Goal: Information Seeking & Learning: Check status

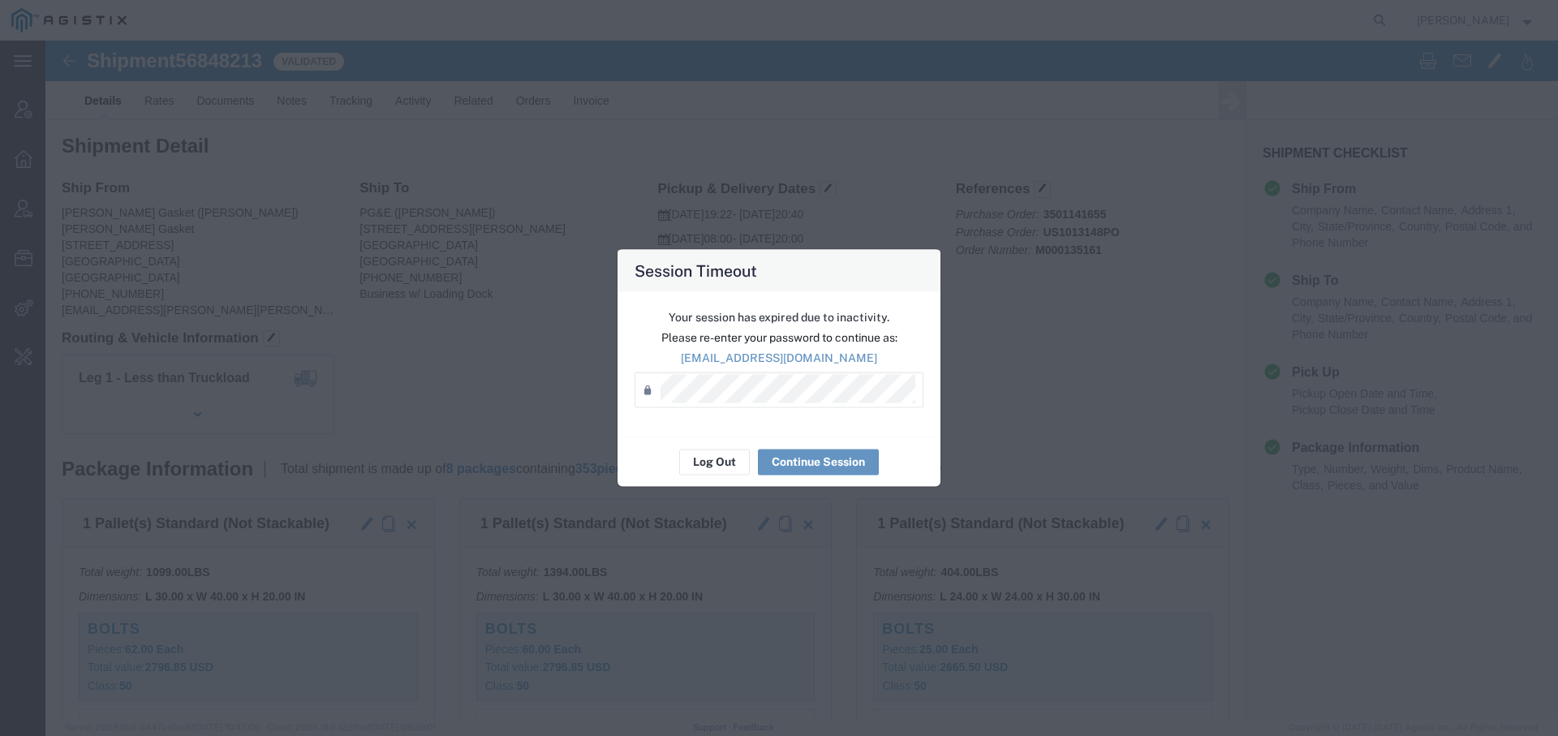
scroll to position [241, 0]
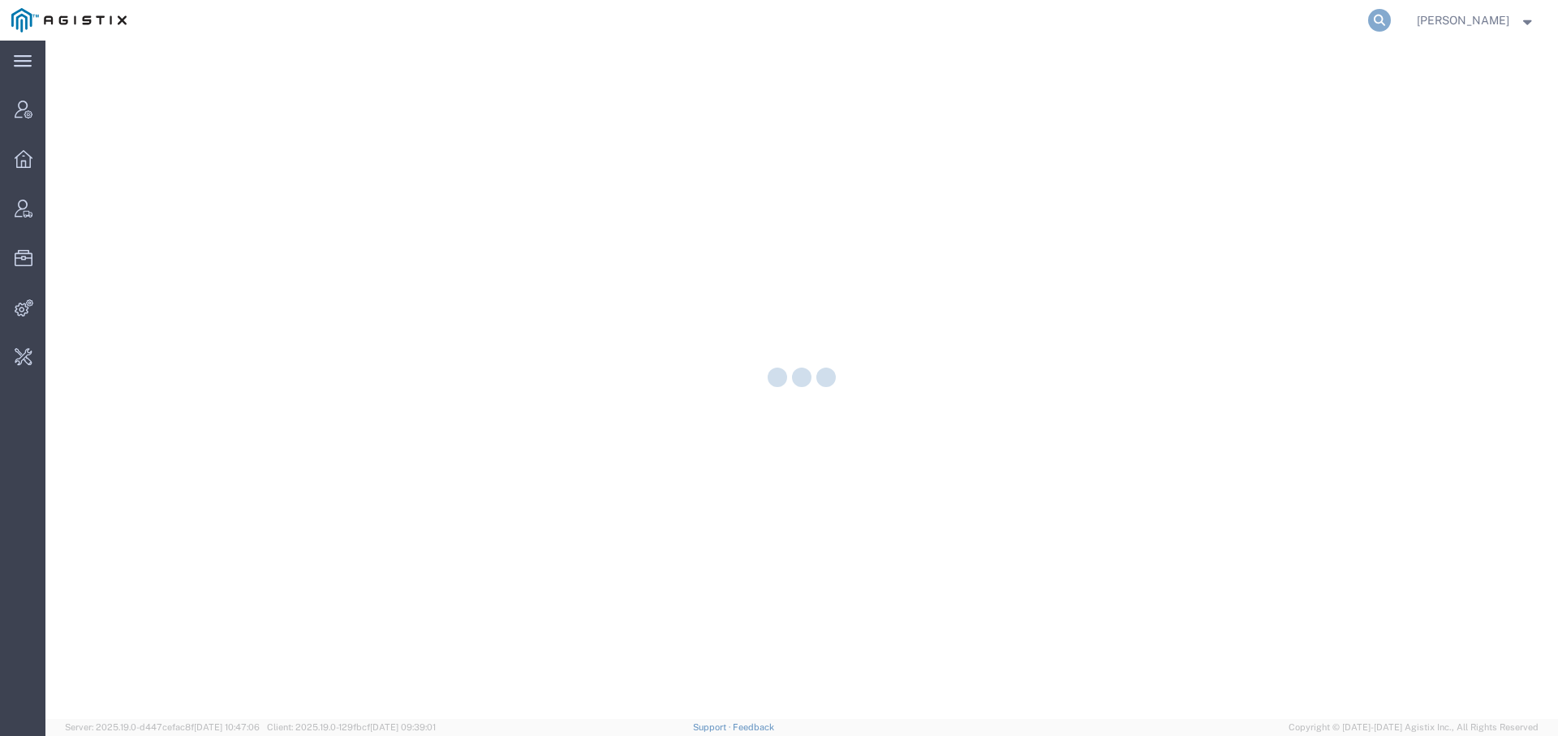
click at [1372, 11] on icon at bounding box center [1379, 20] width 23 height 23
click at [1193, 19] on input "search" at bounding box center [1121, 20] width 493 height 39
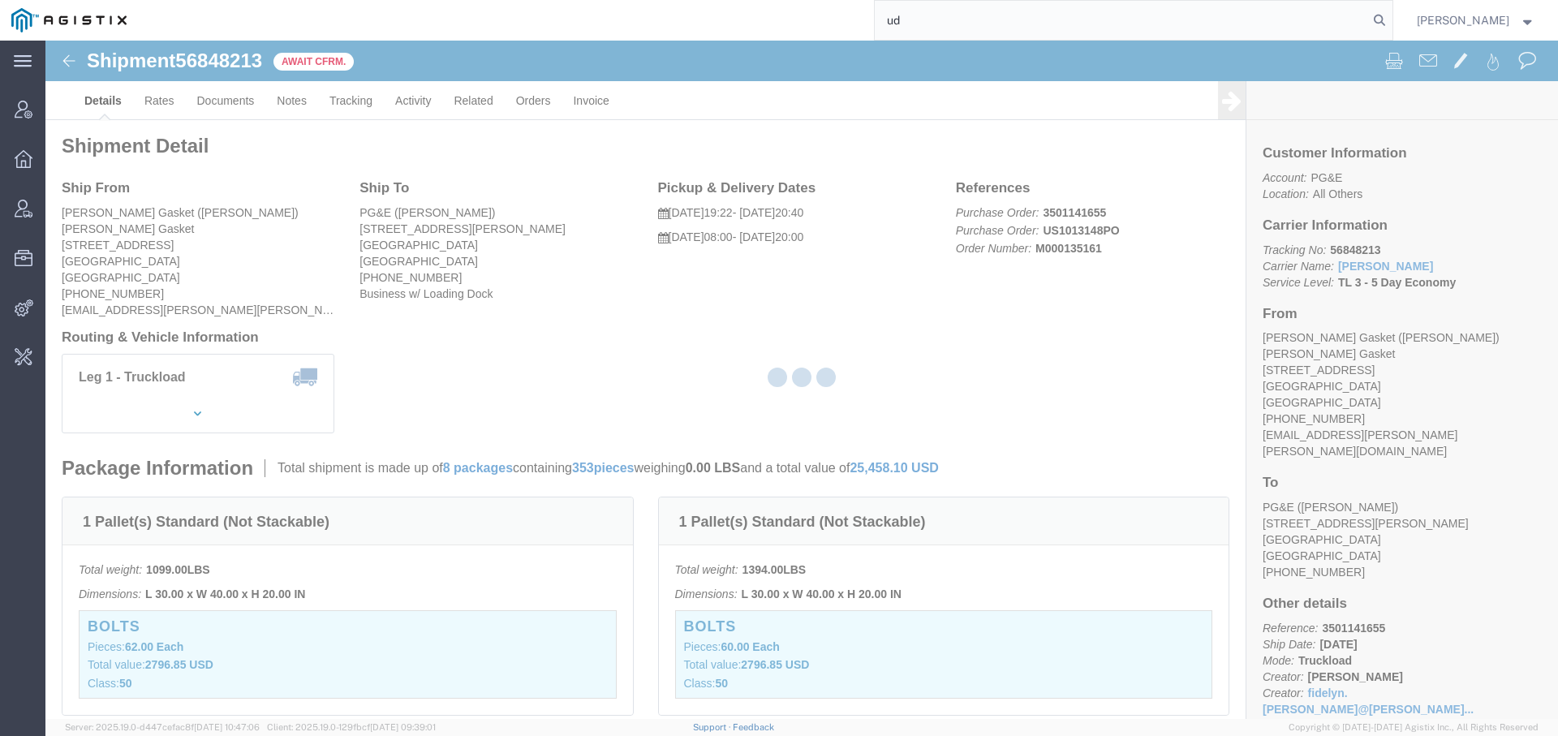
type input "u"
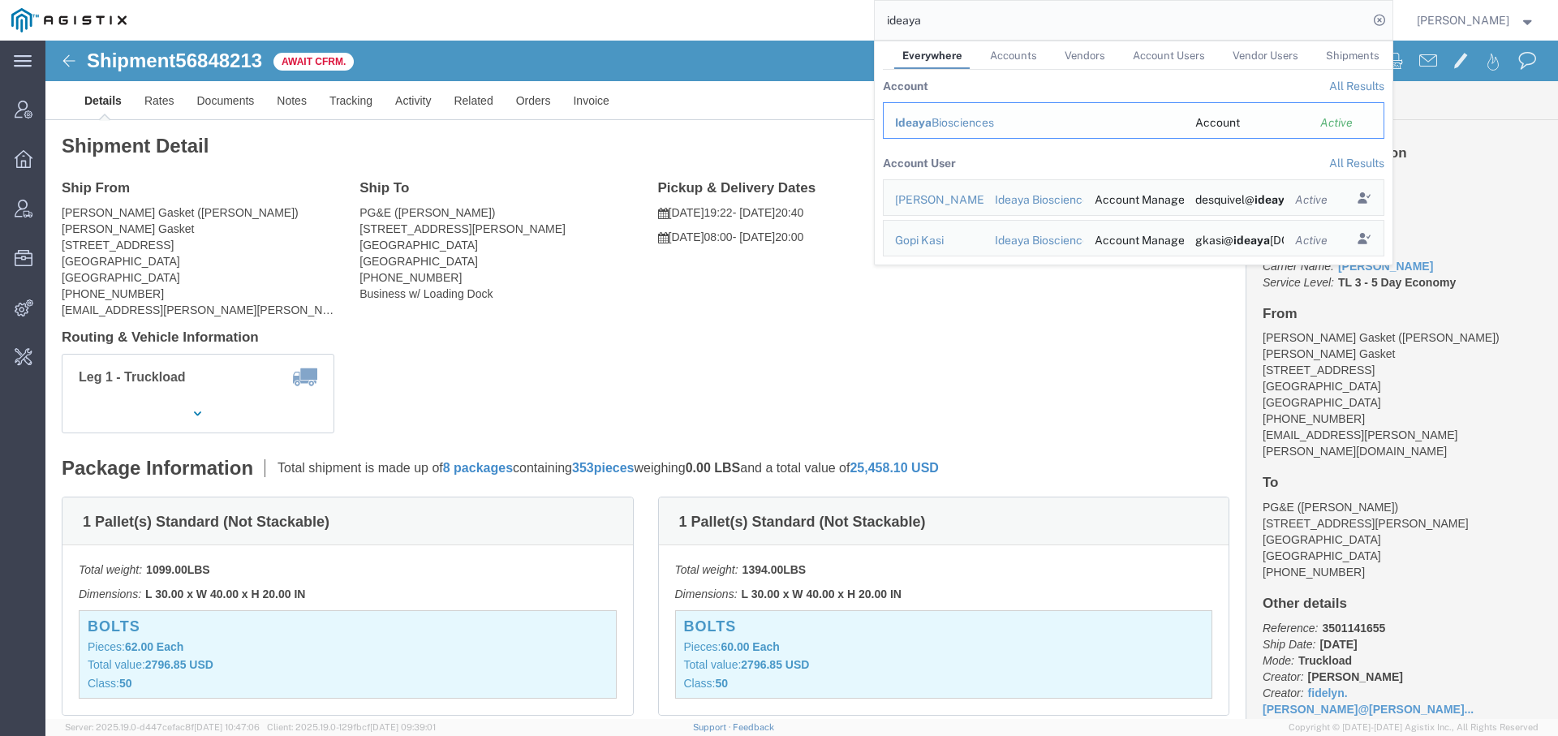
click at [947, 124] on div "Ideaya Biosciences" at bounding box center [1033, 122] width 277 height 17
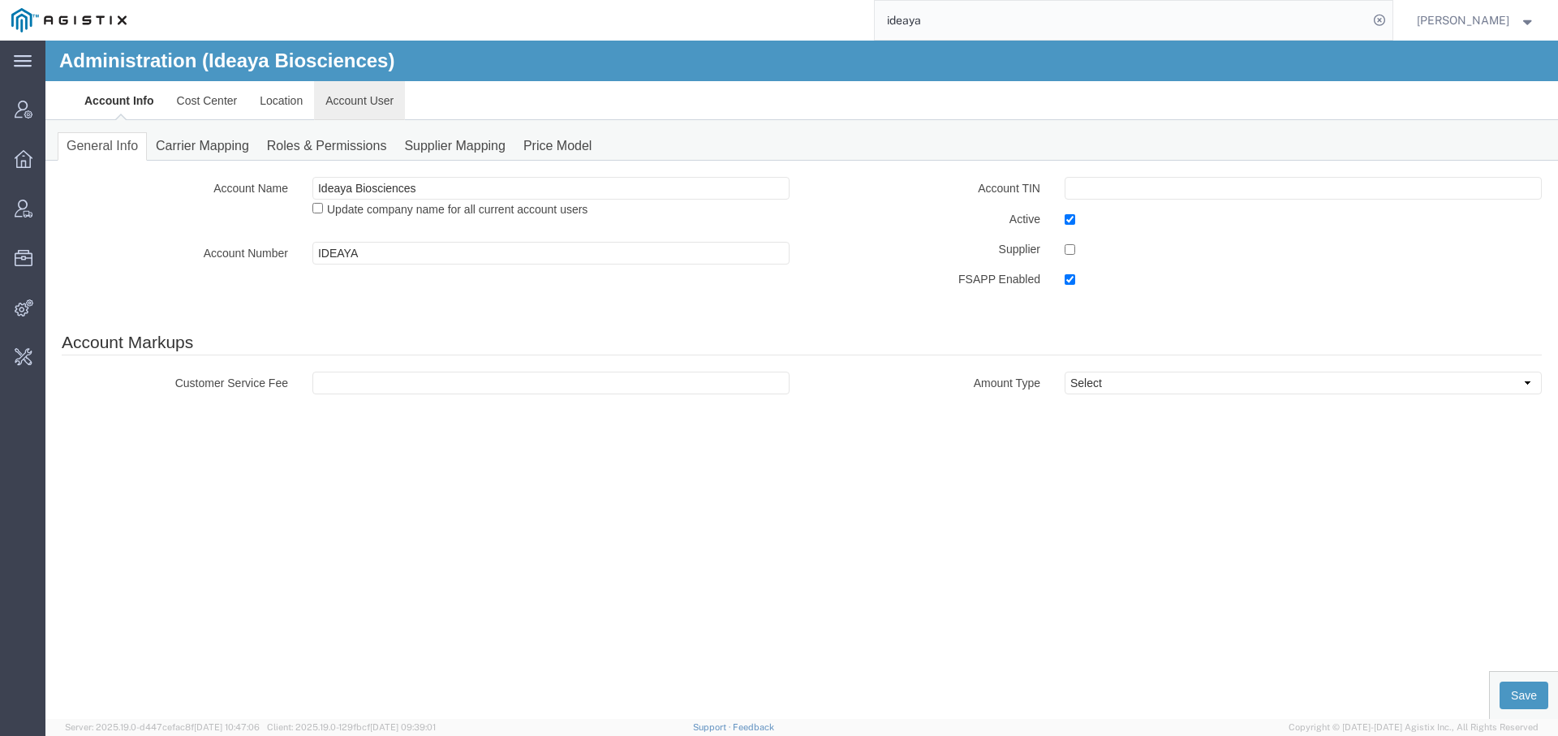
click at [369, 96] on link "Account User" at bounding box center [359, 100] width 91 height 39
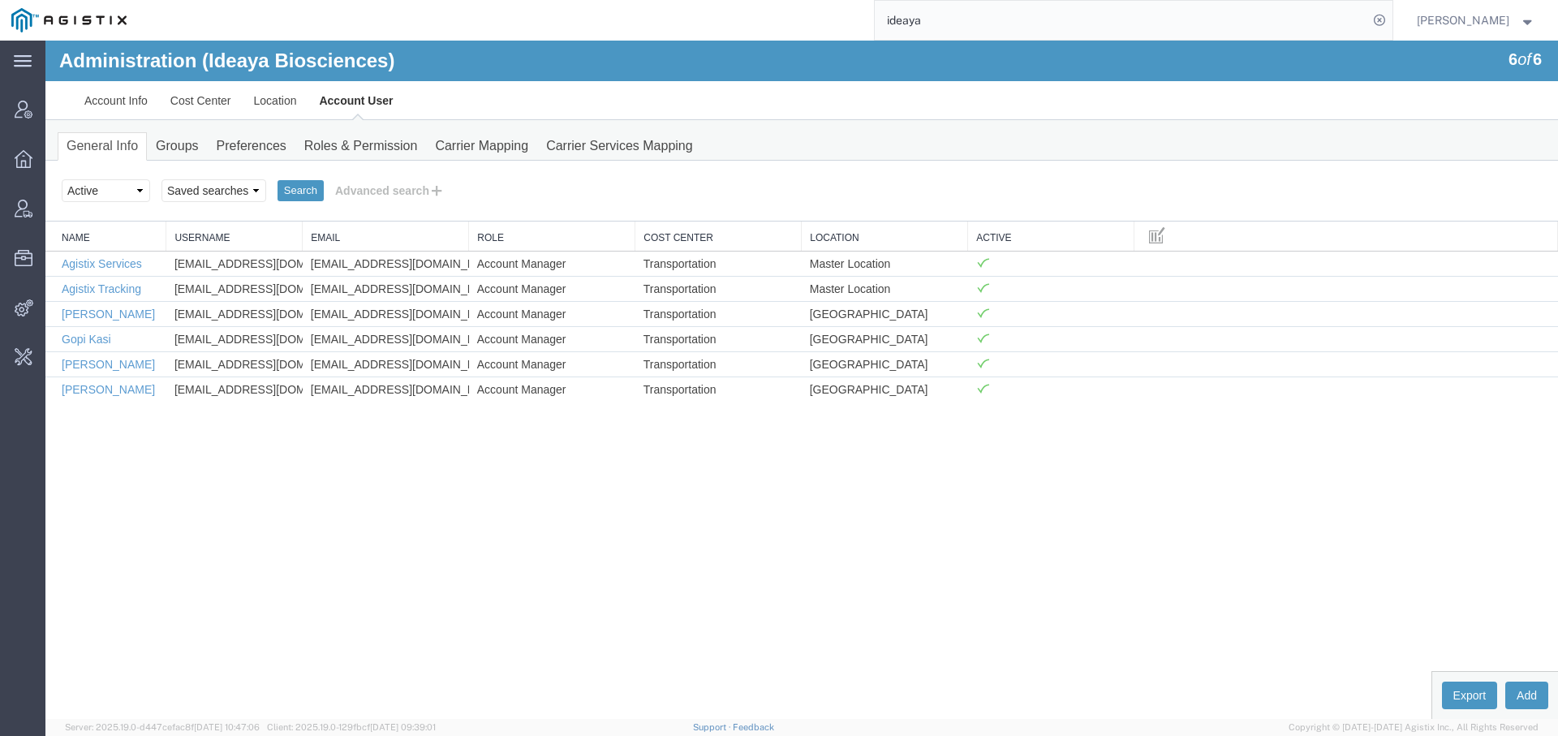
click at [234, 493] on div "Administration (Ideaya Biosciences) 6 of 6 Account Info Cost Center Location Ac…" at bounding box center [801, 380] width 1512 height 678
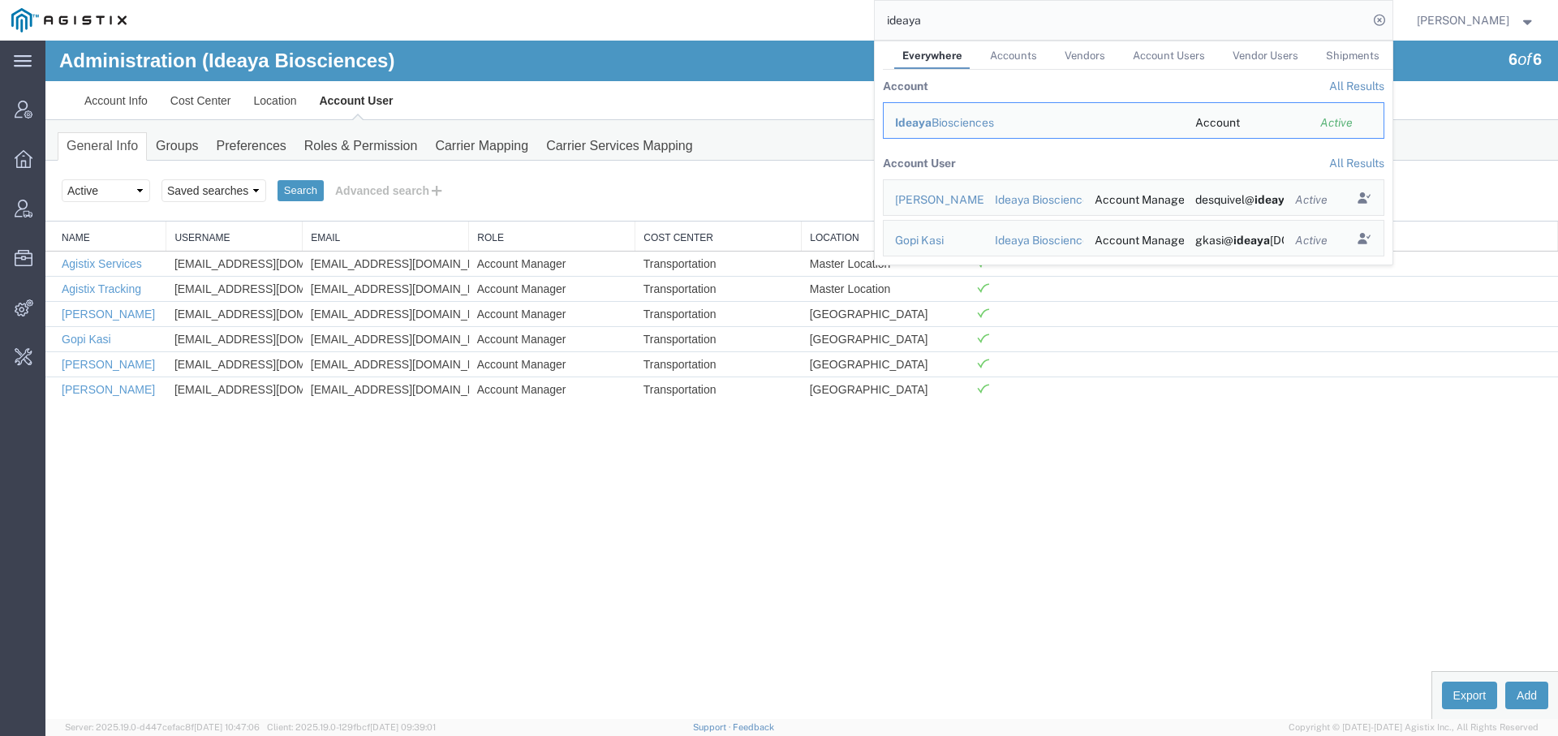
click at [887, 23] on input "ideaya" at bounding box center [1121, 20] width 493 height 39
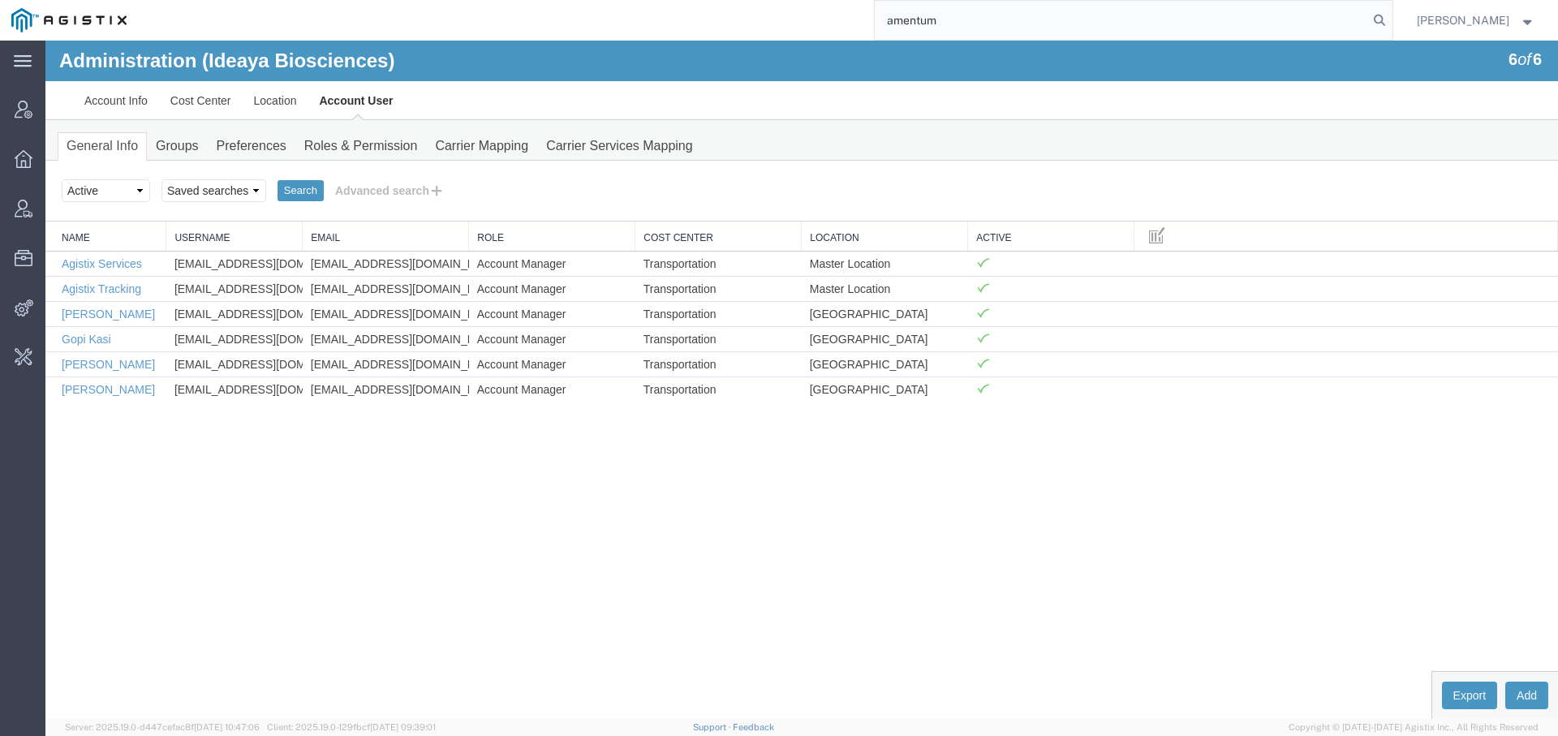
type input "amentum"
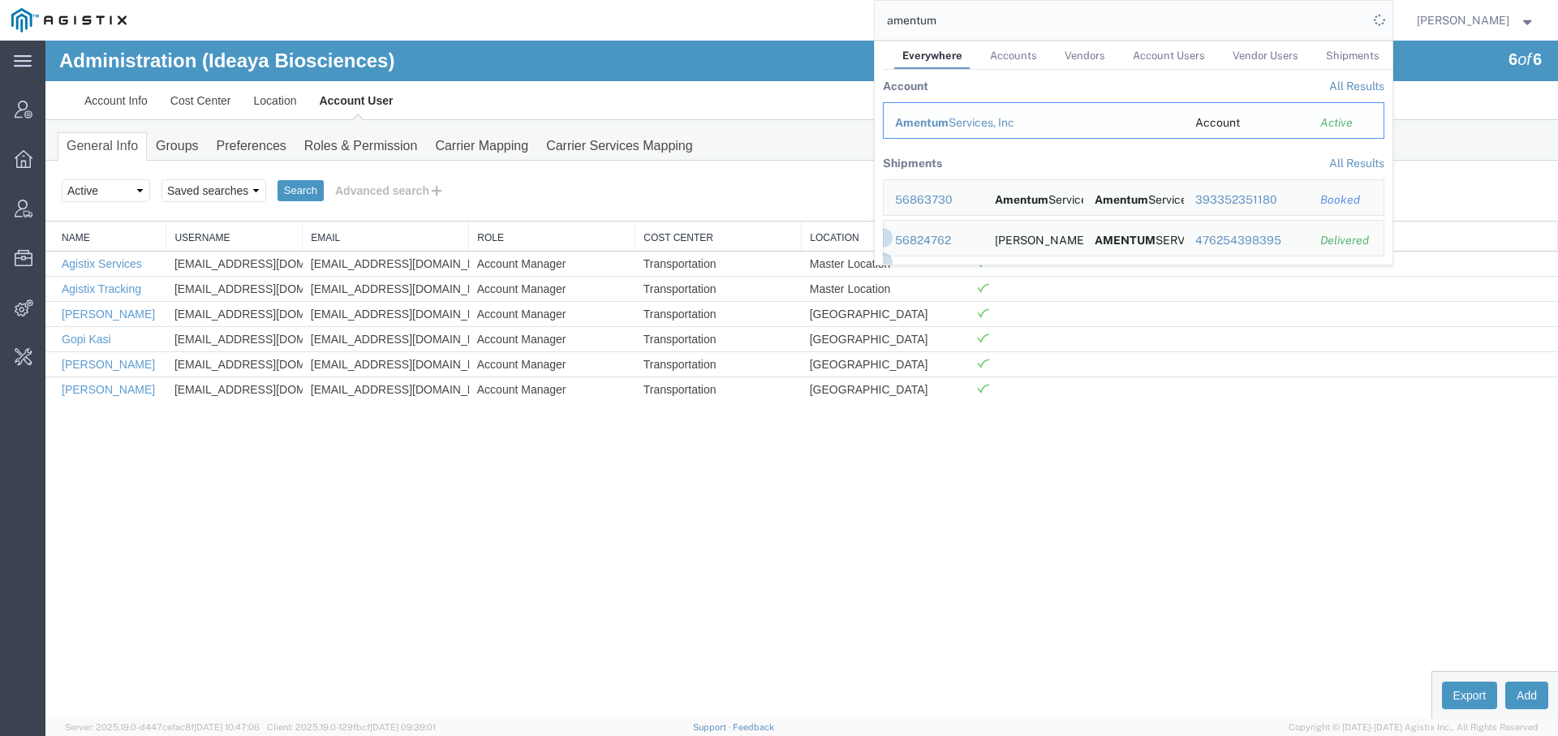
click at [926, 120] on span "Amentum" at bounding box center [922, 122] width 54 height 13
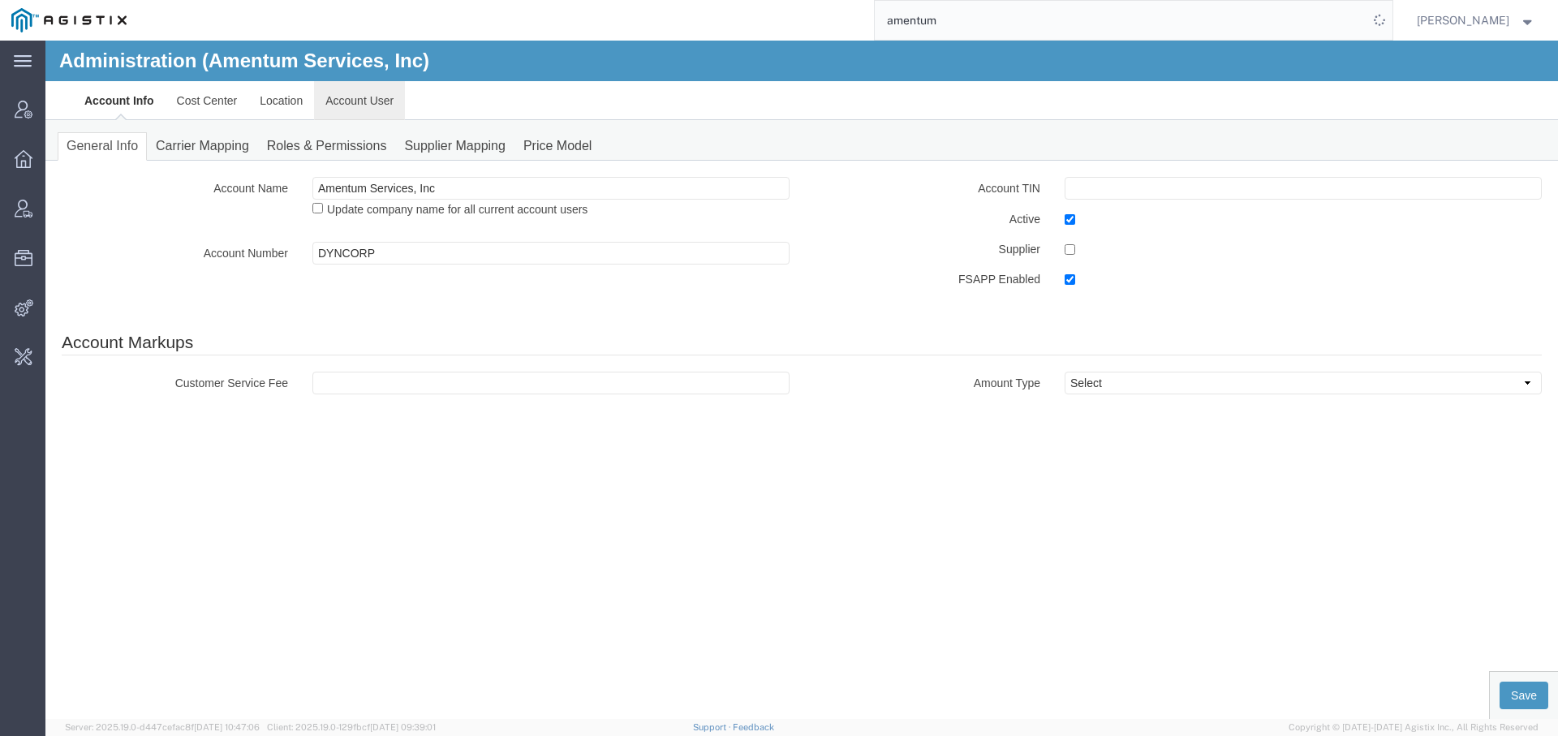
click at [371, 88] on link "Account User" at bounding box center [359, 100] width 91 height 39
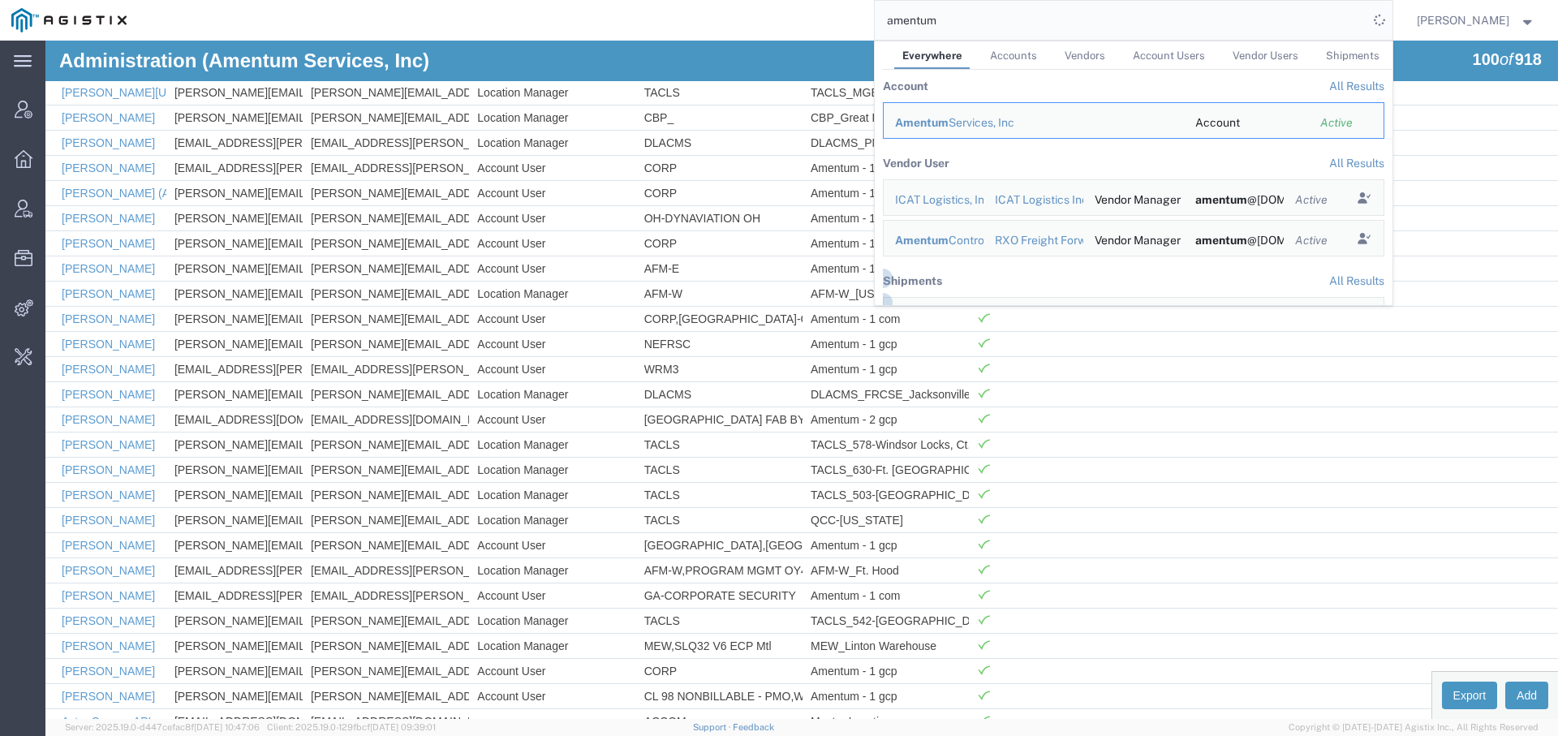
scroll to position [1638, 0]
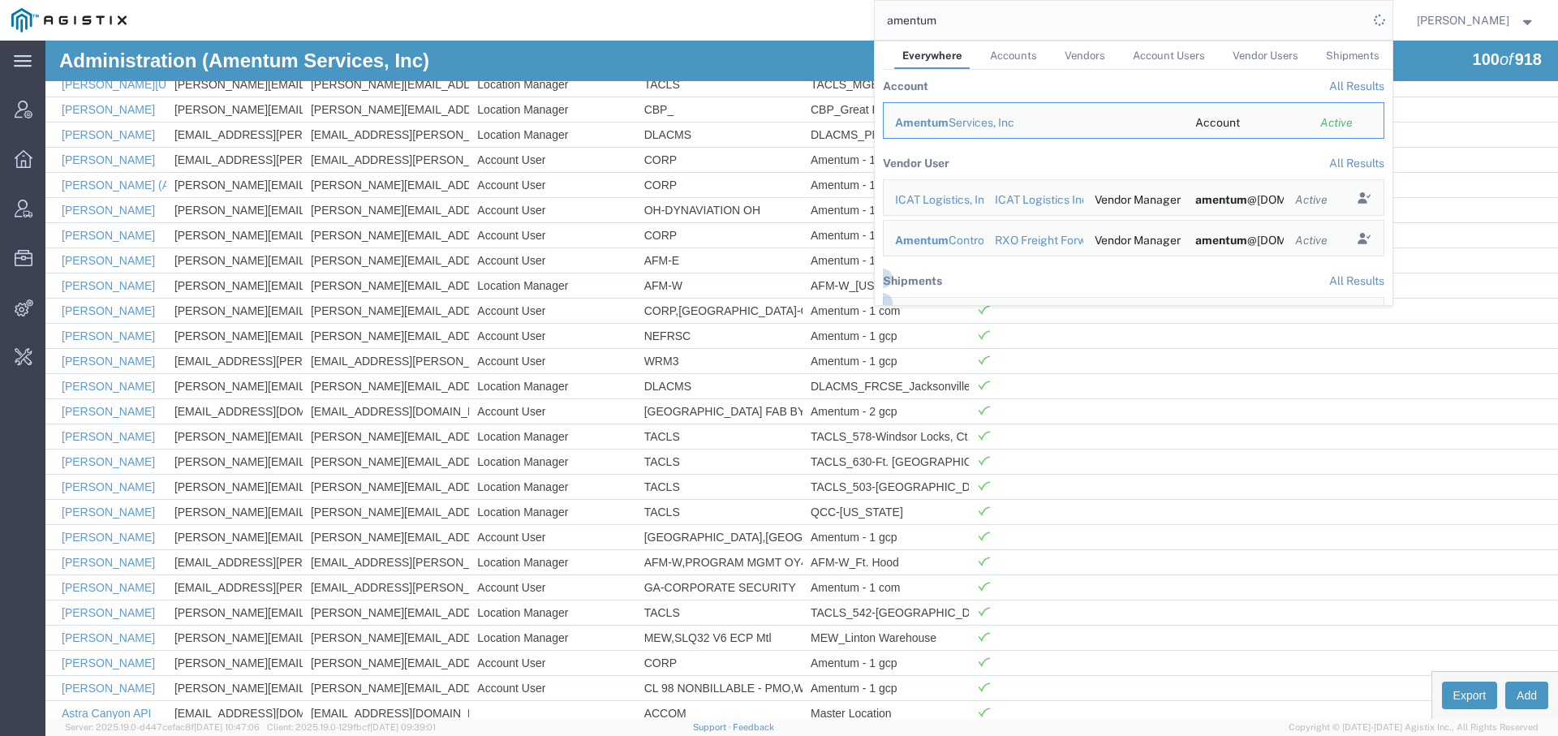
click at [815, 32] on div "amentum Everywhere Accounts Vendors Account Users Vendor Users Shipments Accoun…" at bounding box center [765, 20] width 1254 height 41
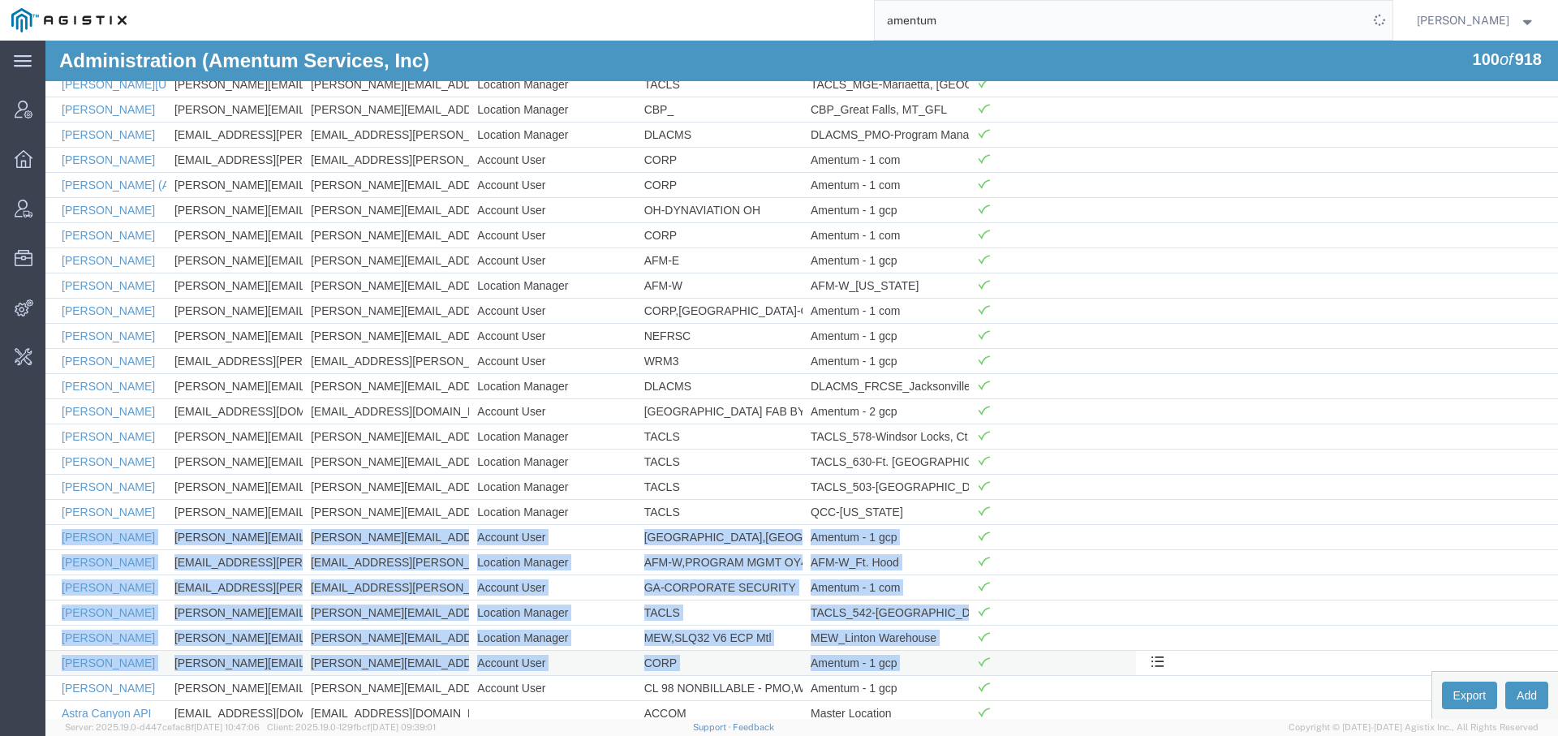
drag, startPoint x: 1547, startPoint y: 479, endPoint x: 1532, endPoint y: 630, distance: 150.8
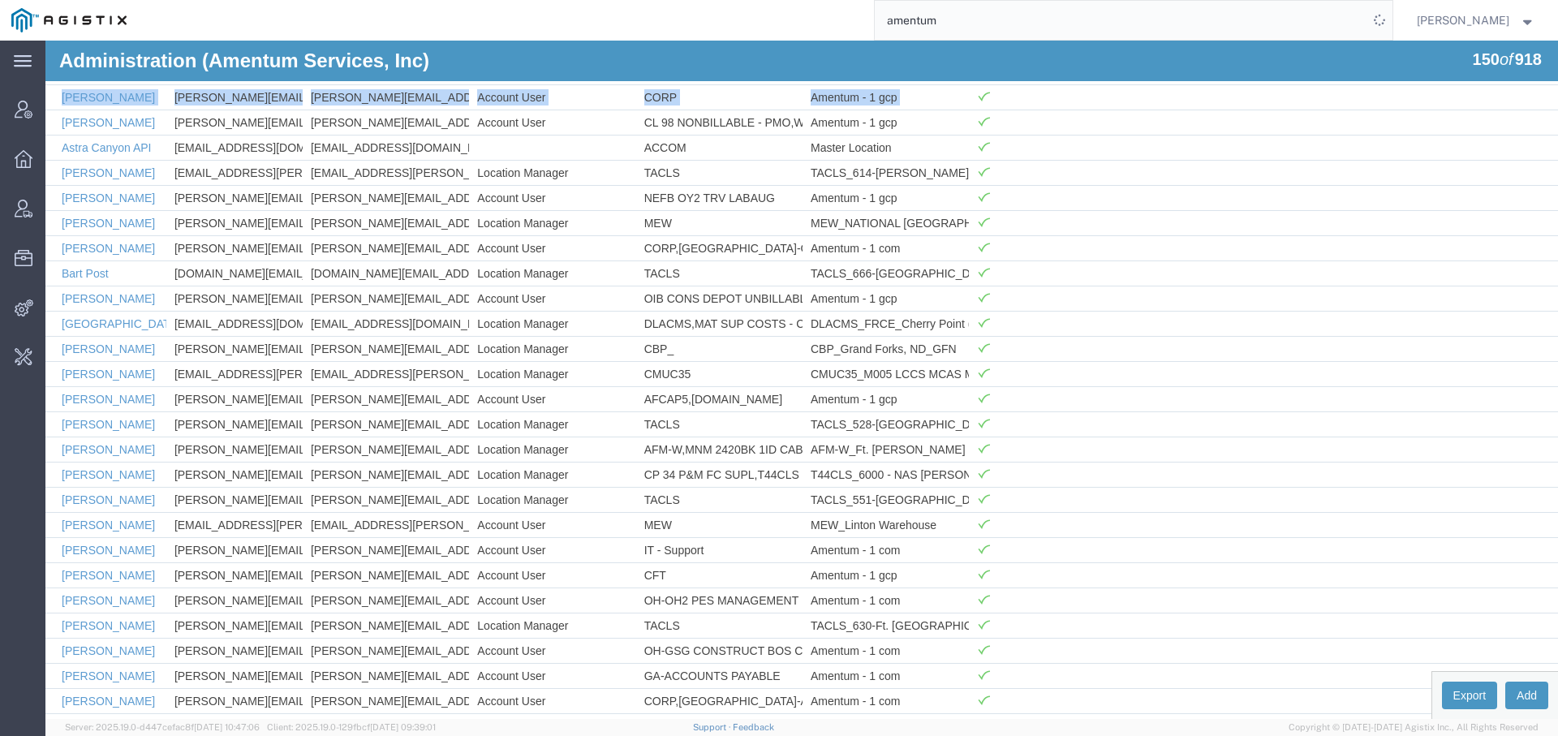
scroll to position [2209, 0]
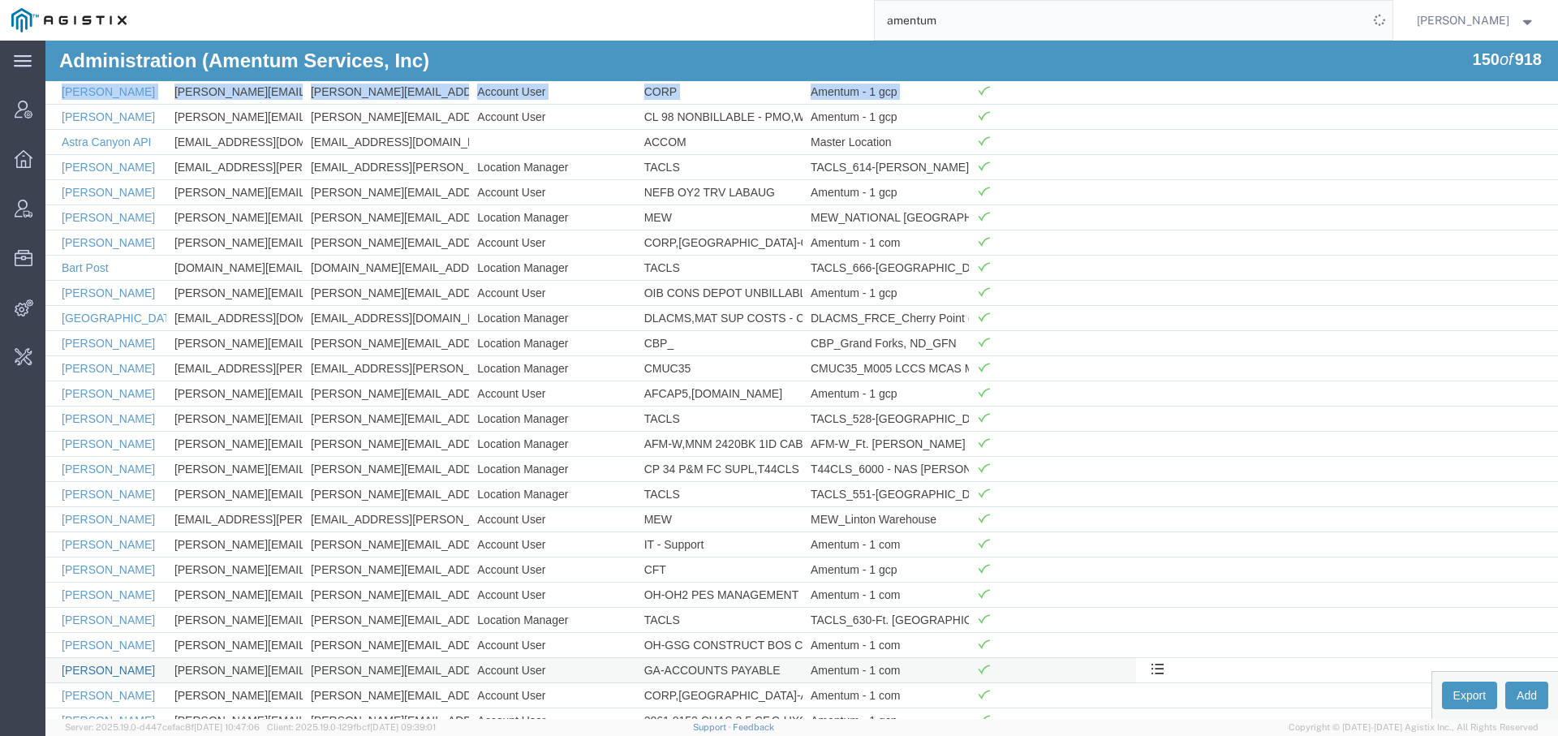
click at [87, 664] on link "[PERSON_NAME]" at bounding box center [108, 670] width 93 height 13
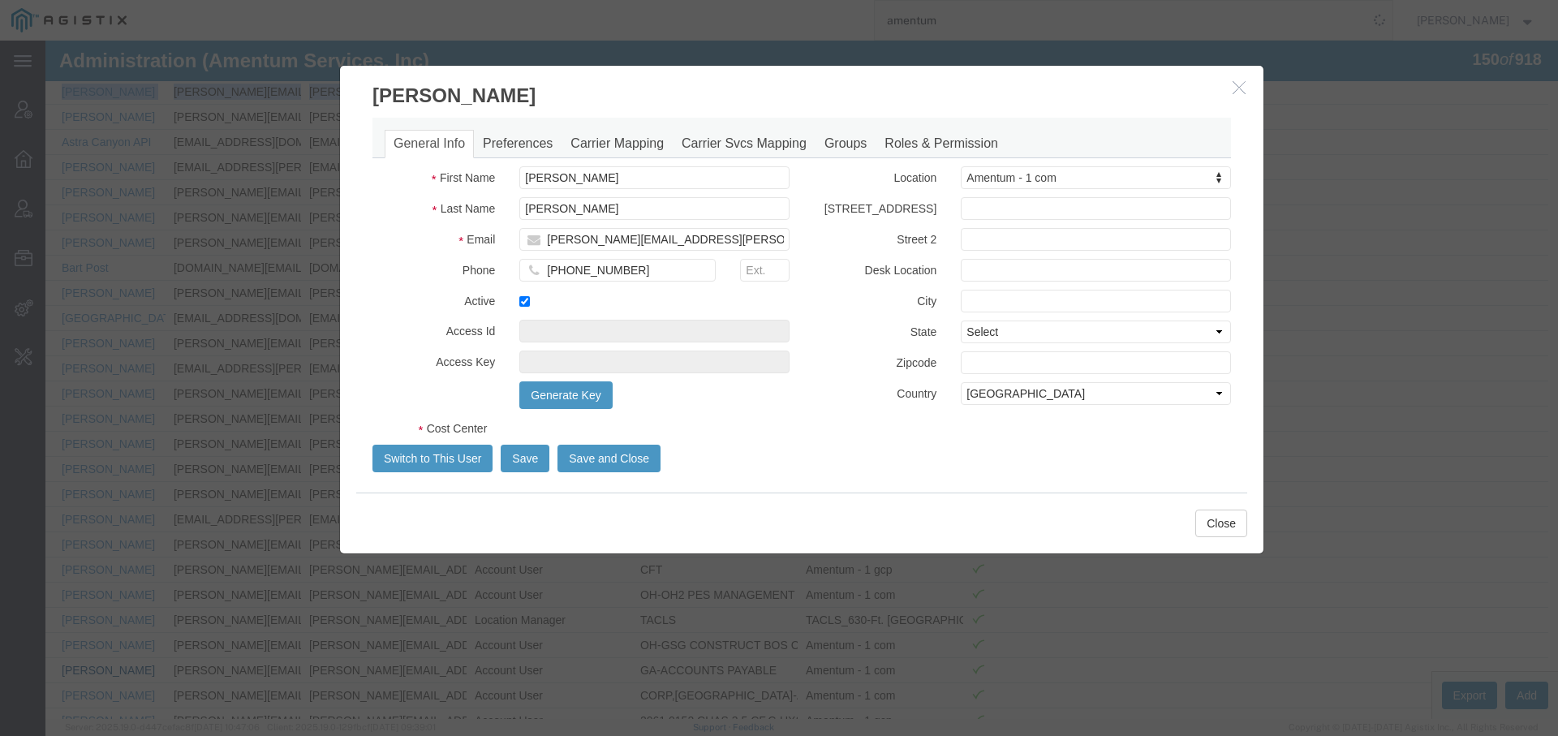
select select "COSTCENTER"
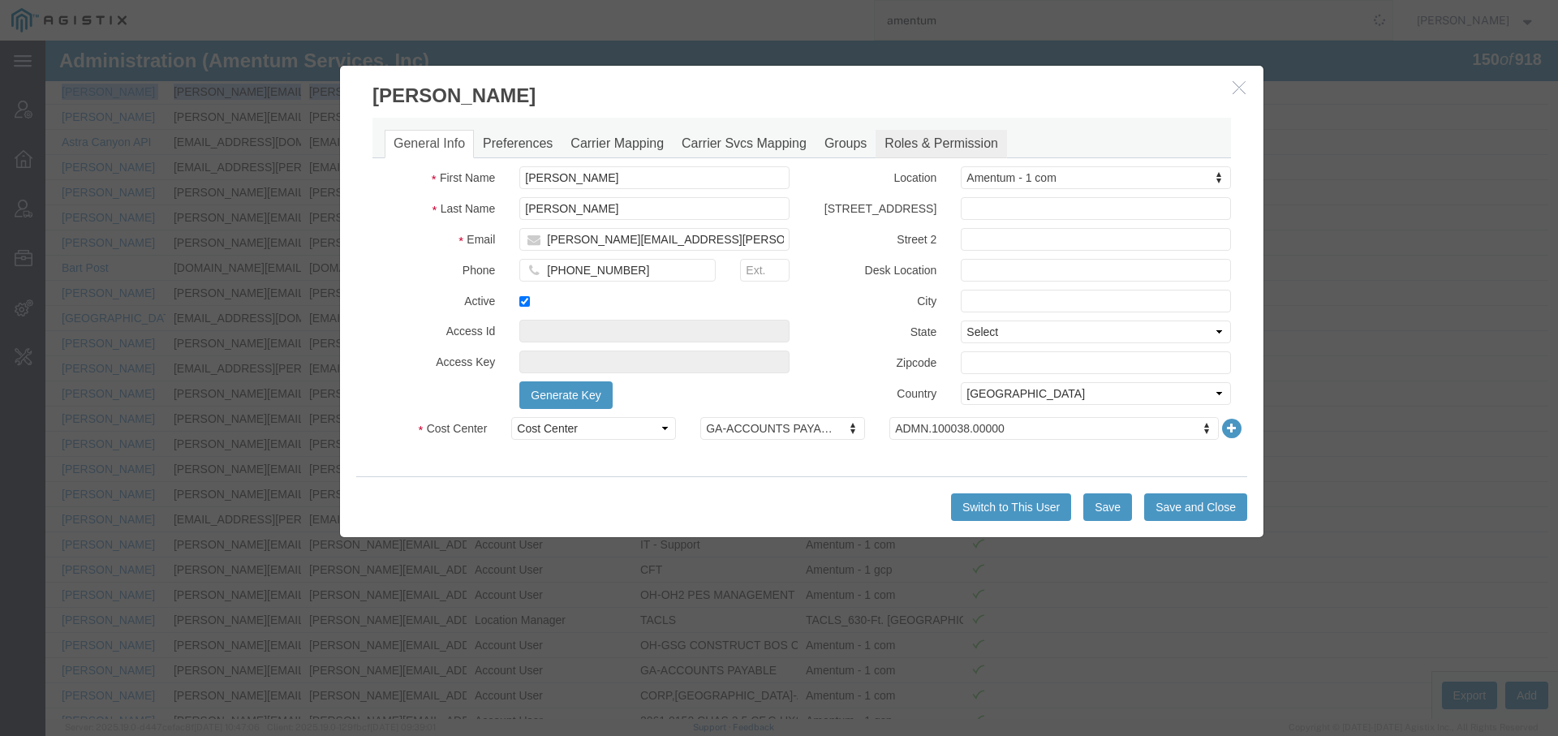
click at [901, 140] on link "Roles & Permission" at bounding box center [940, 144] width 131 height 28
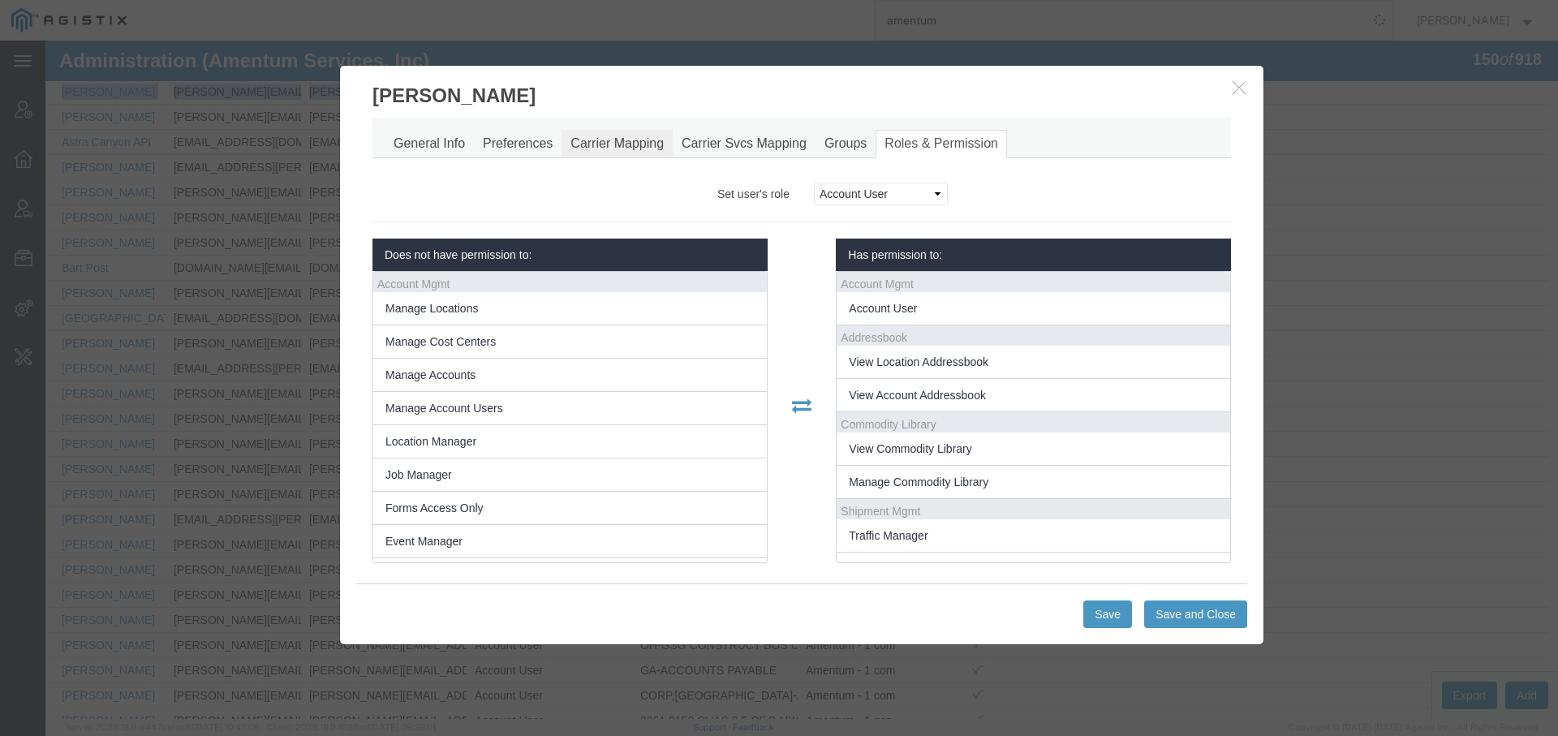
scroll to position [11, 0]
click at [585, 142] on link "Carrier Mapping" at bounding box center [616, 144] width 111 height 28
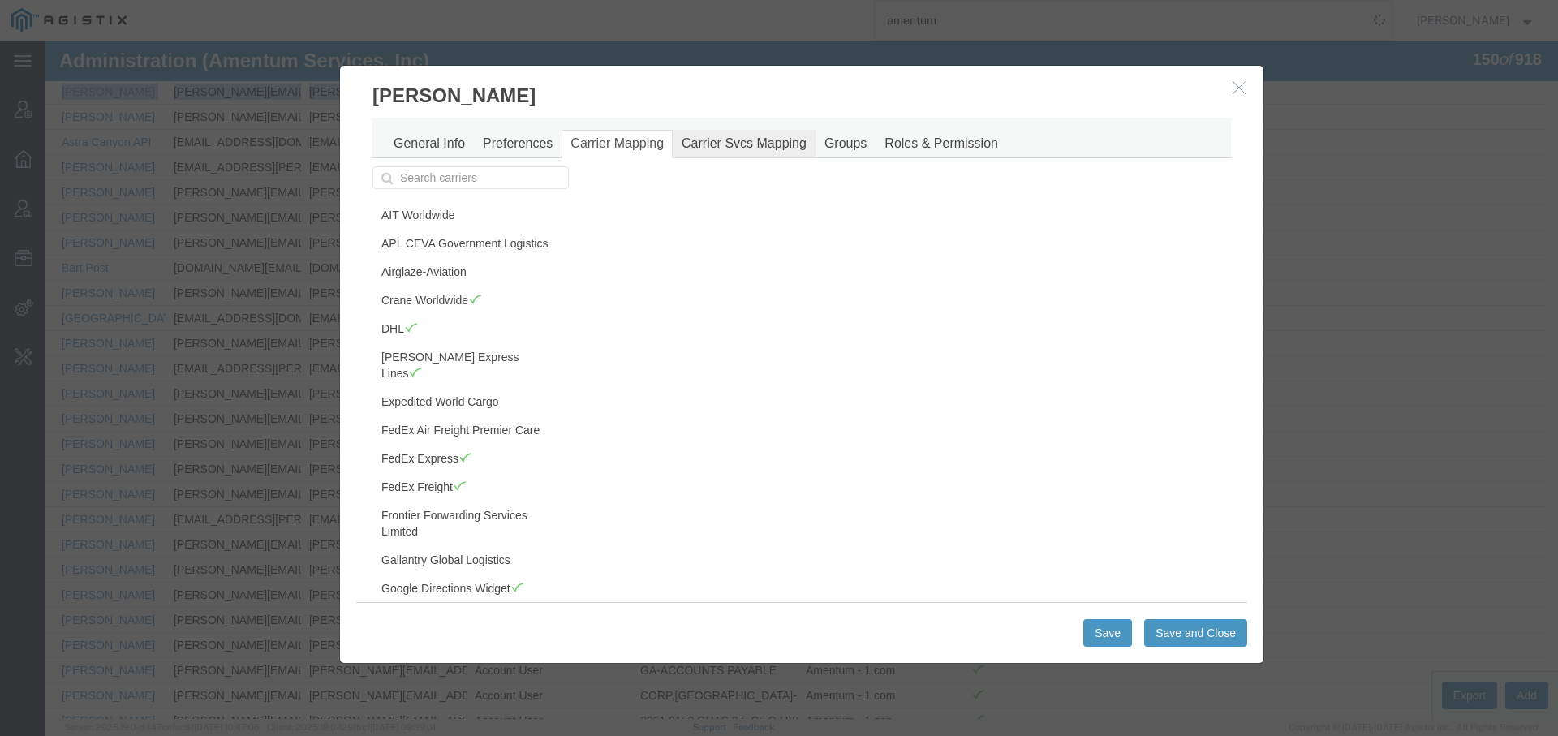
click at [729, 146] on link "Carrier Svcs Mapping" at bounding box center [744, 144] width 143 height 28
click at [464, 451] on span at bounding box center [465, 457] width 14 height 12
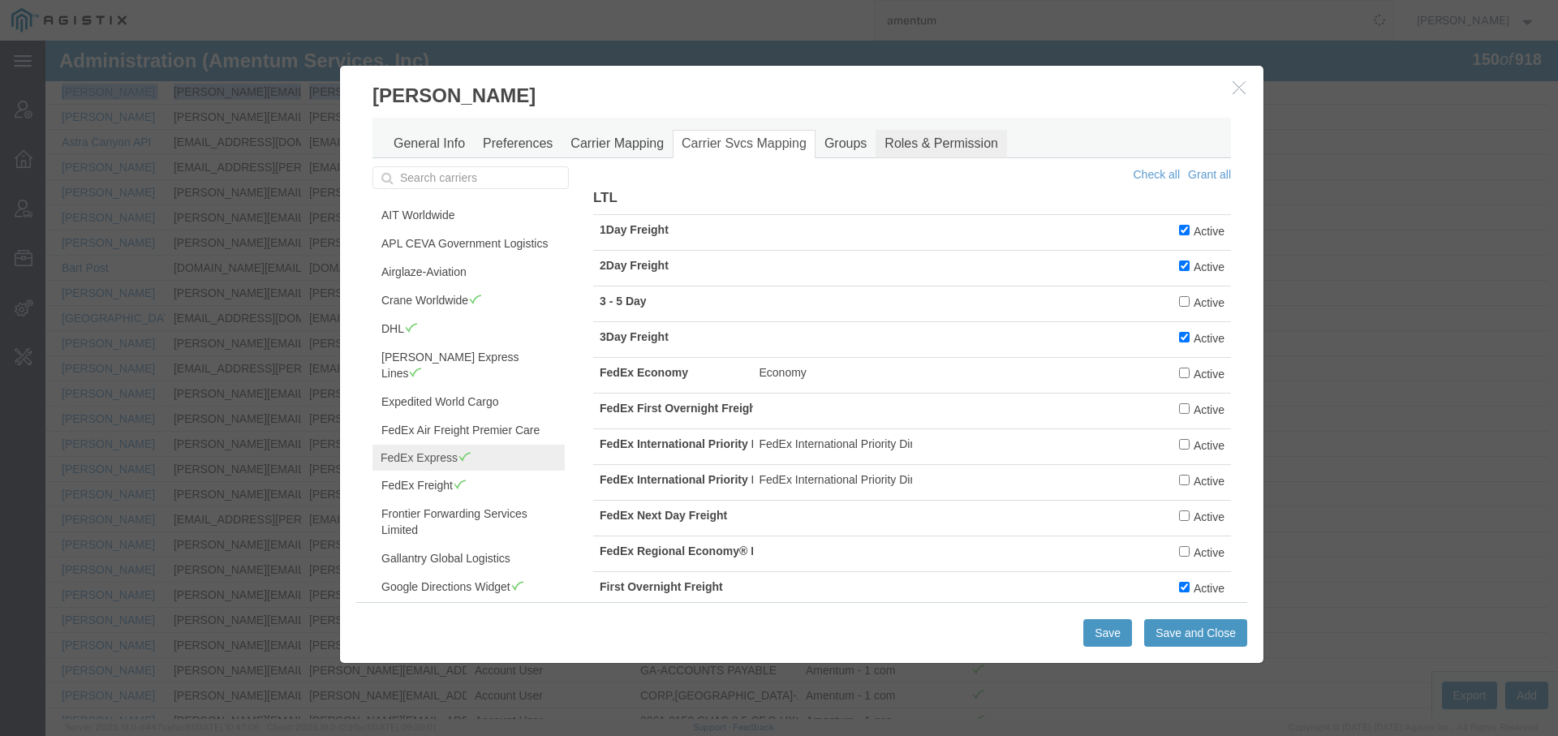
click at [909, 143] on link "Roles & Permission" at bounding box center [940, 144] width 131 height 28
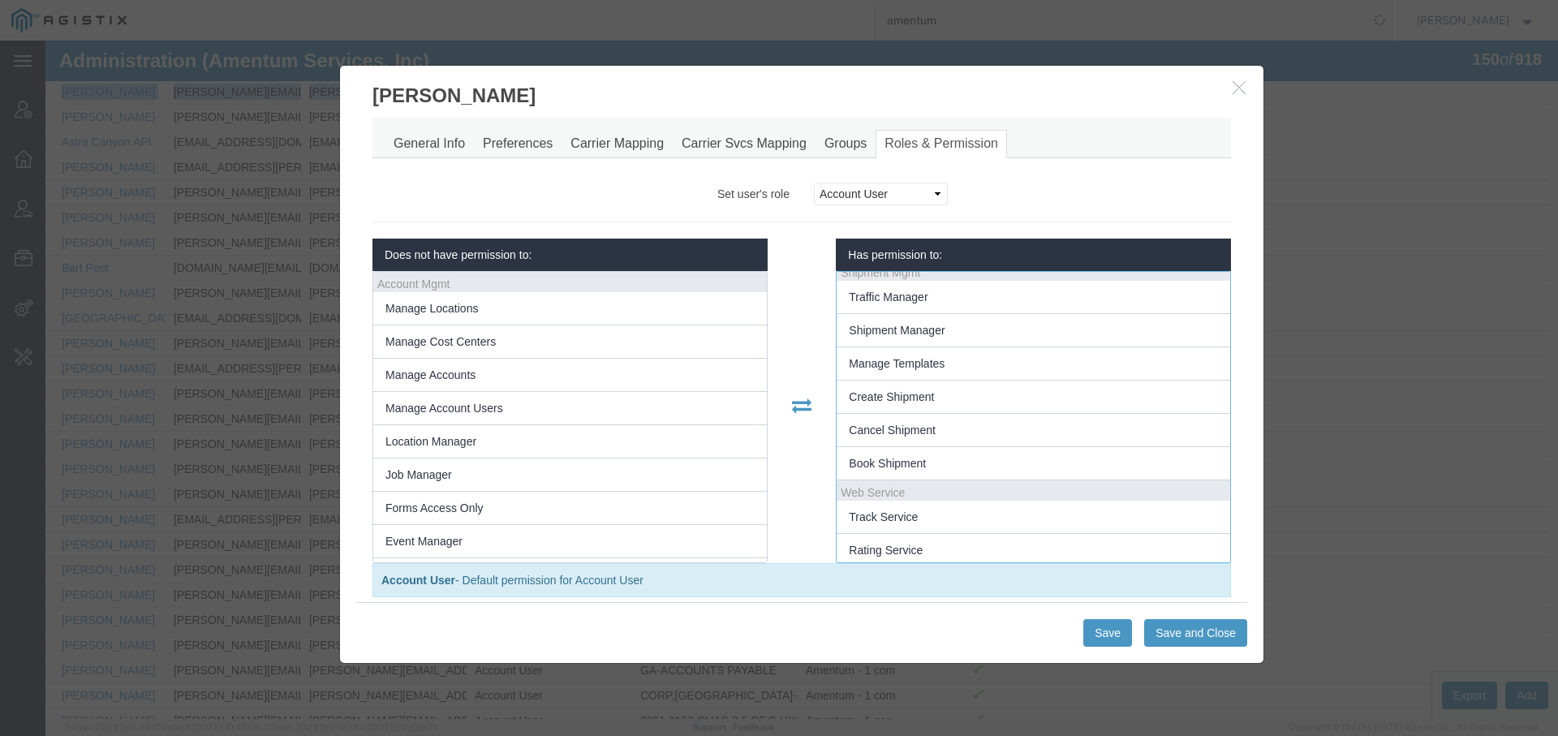
scroll to position [272, 0]
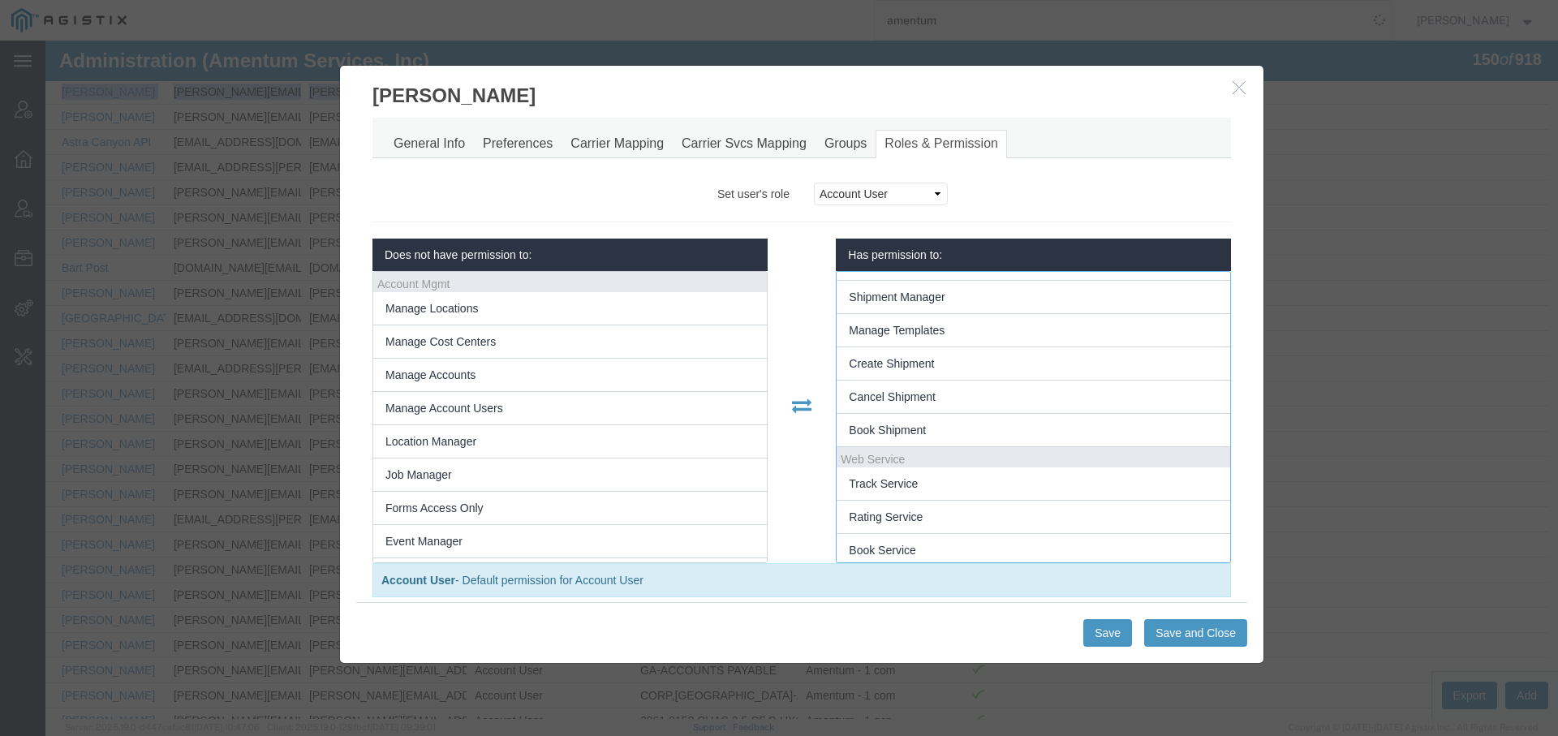
click at [1235, 89] on icon "button" at bounding box center [1238, 87] width 13 height 14
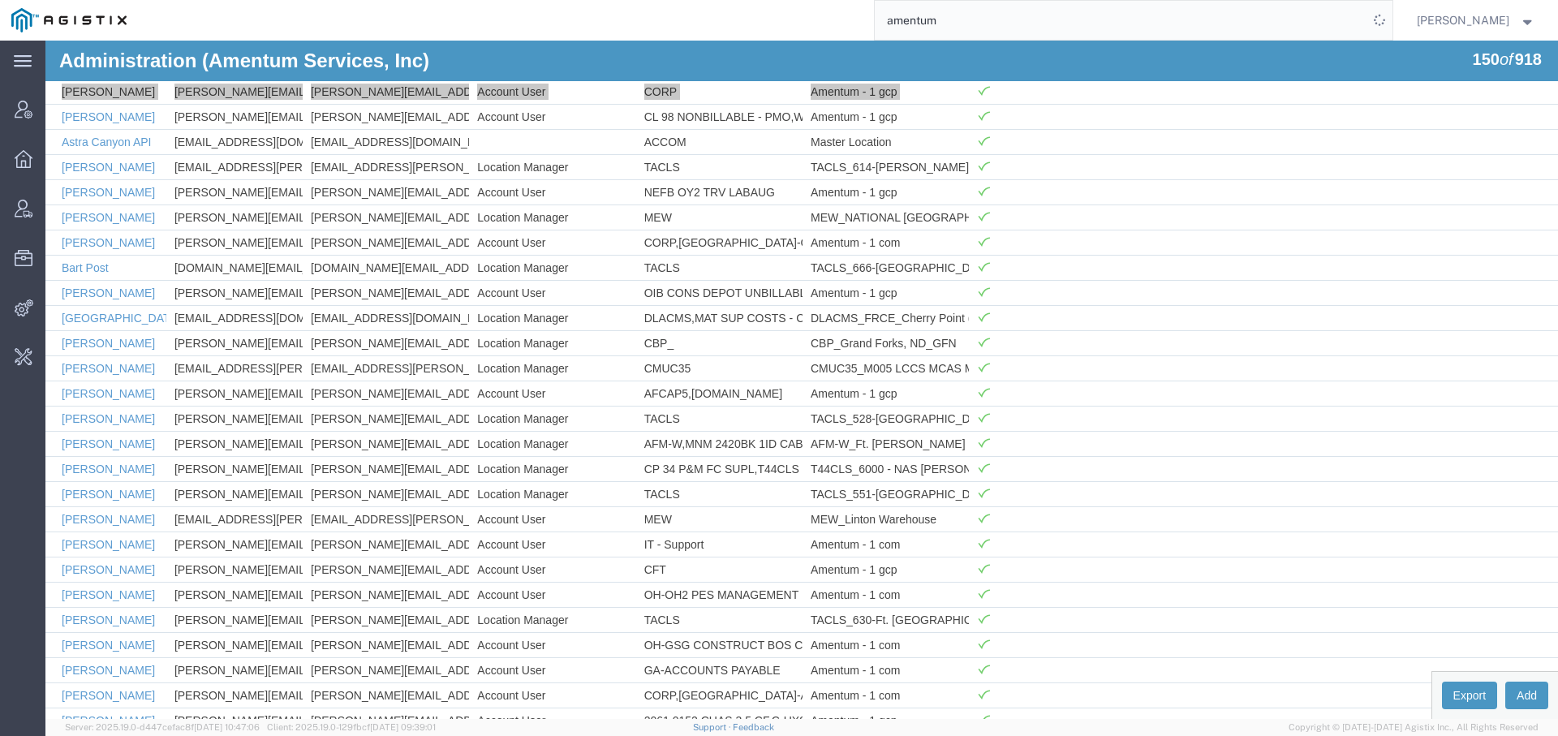
click at [922, 24] on input "amentum" at bounding box center [1121, 20] width 493 height 39
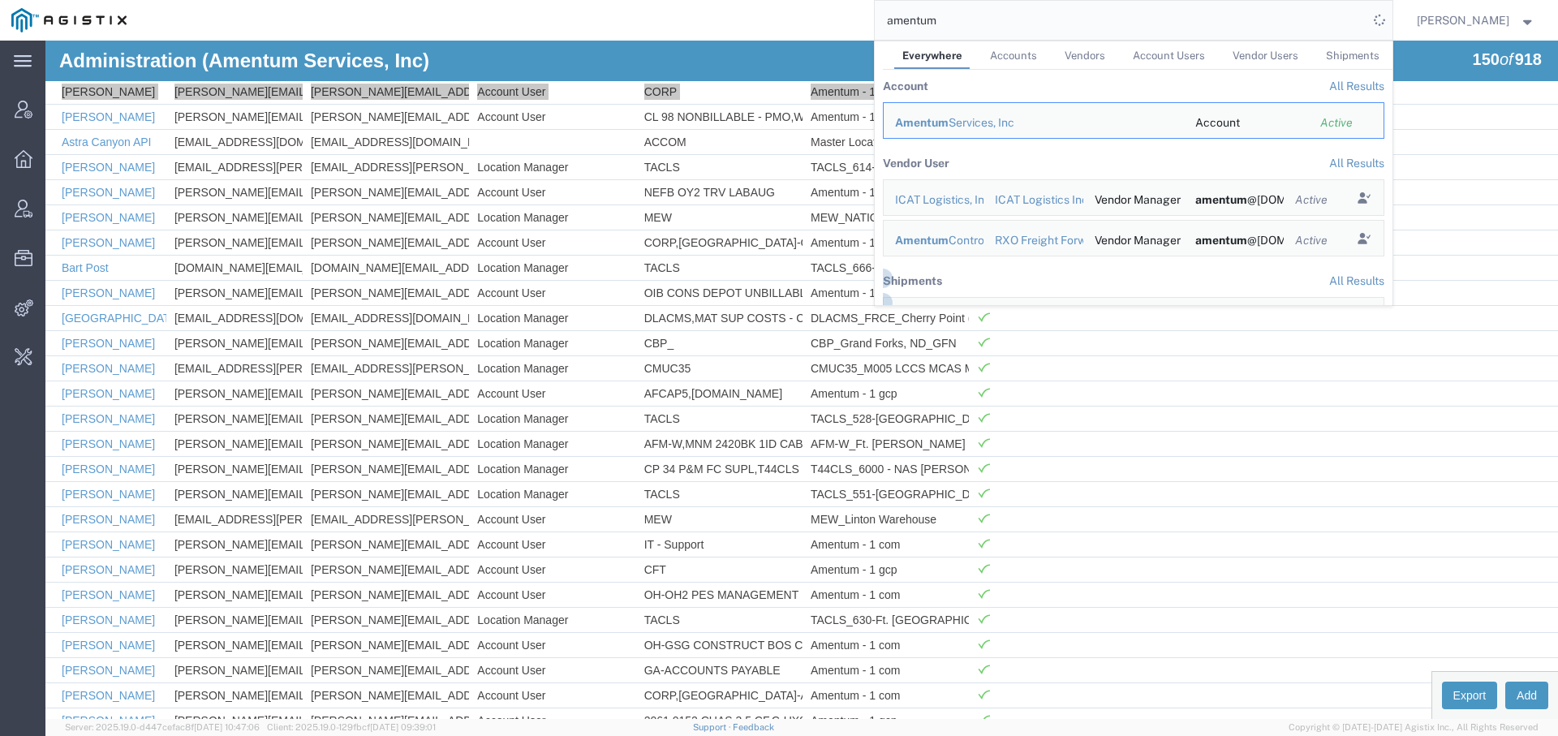
click at [922, 24] on input "amentum" at bounding box center [1121, 20] width 493 height 39
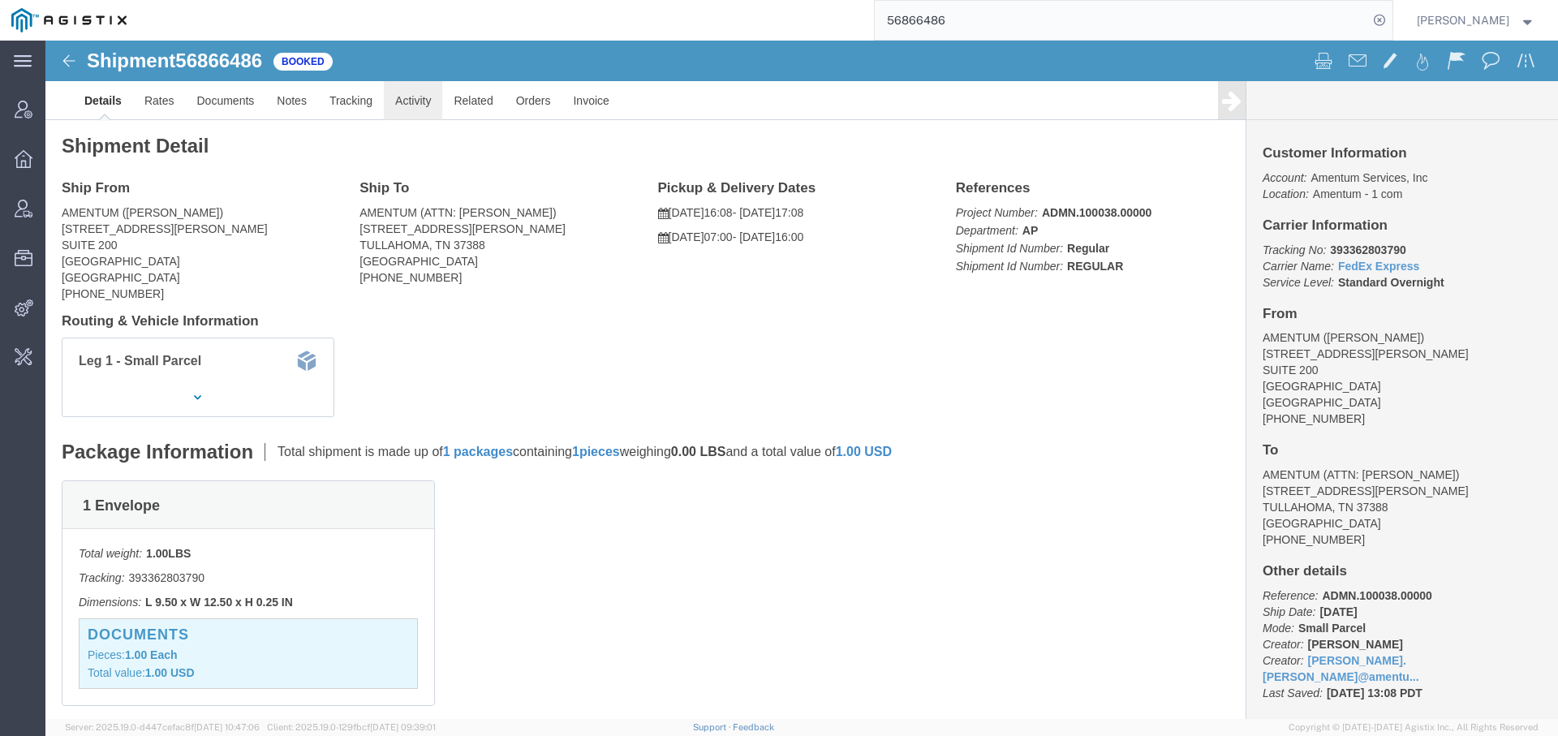
click link "Activity"
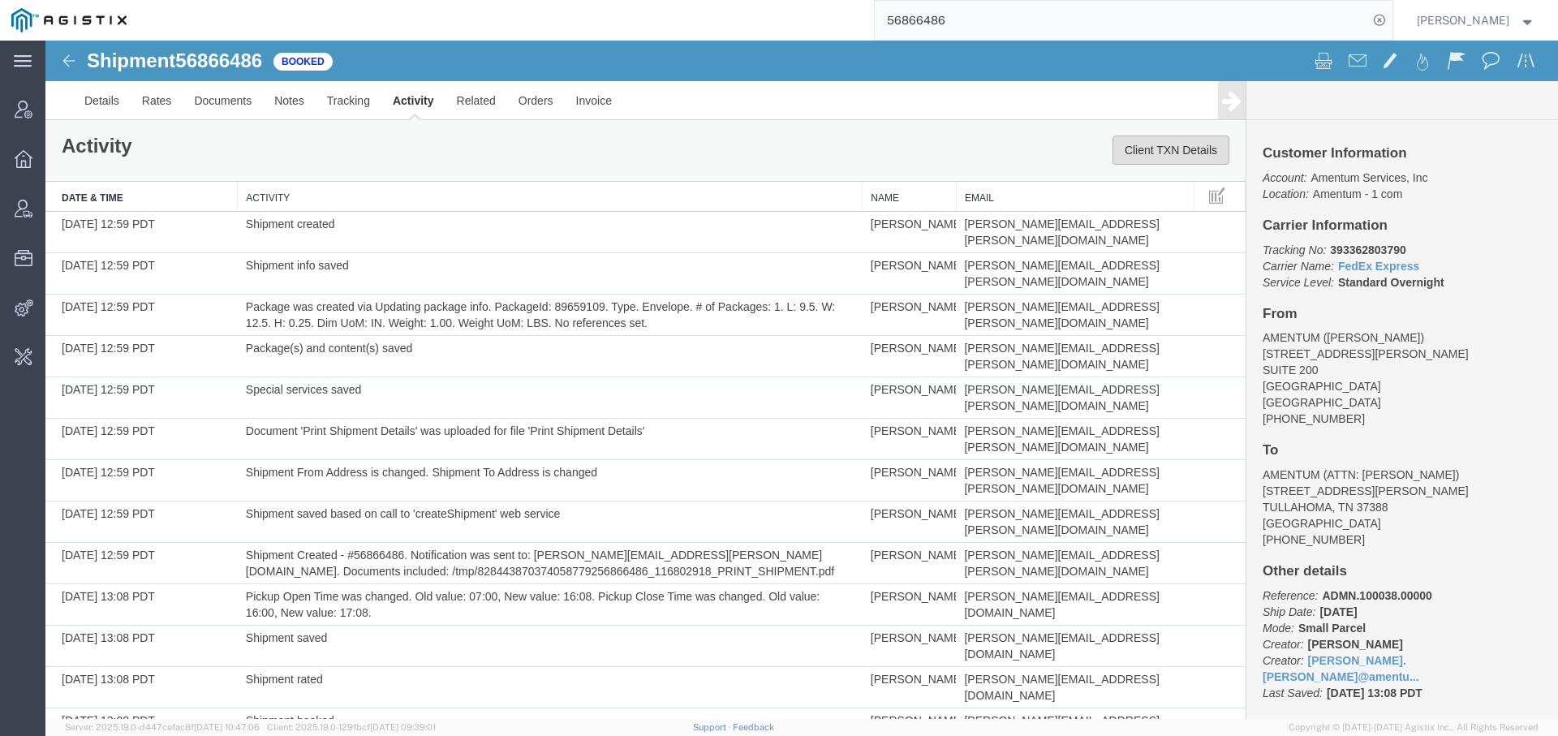
click at [1160, 161] on button "Client TXN Details" at bounding box center [1170, 149] width 117 height 29
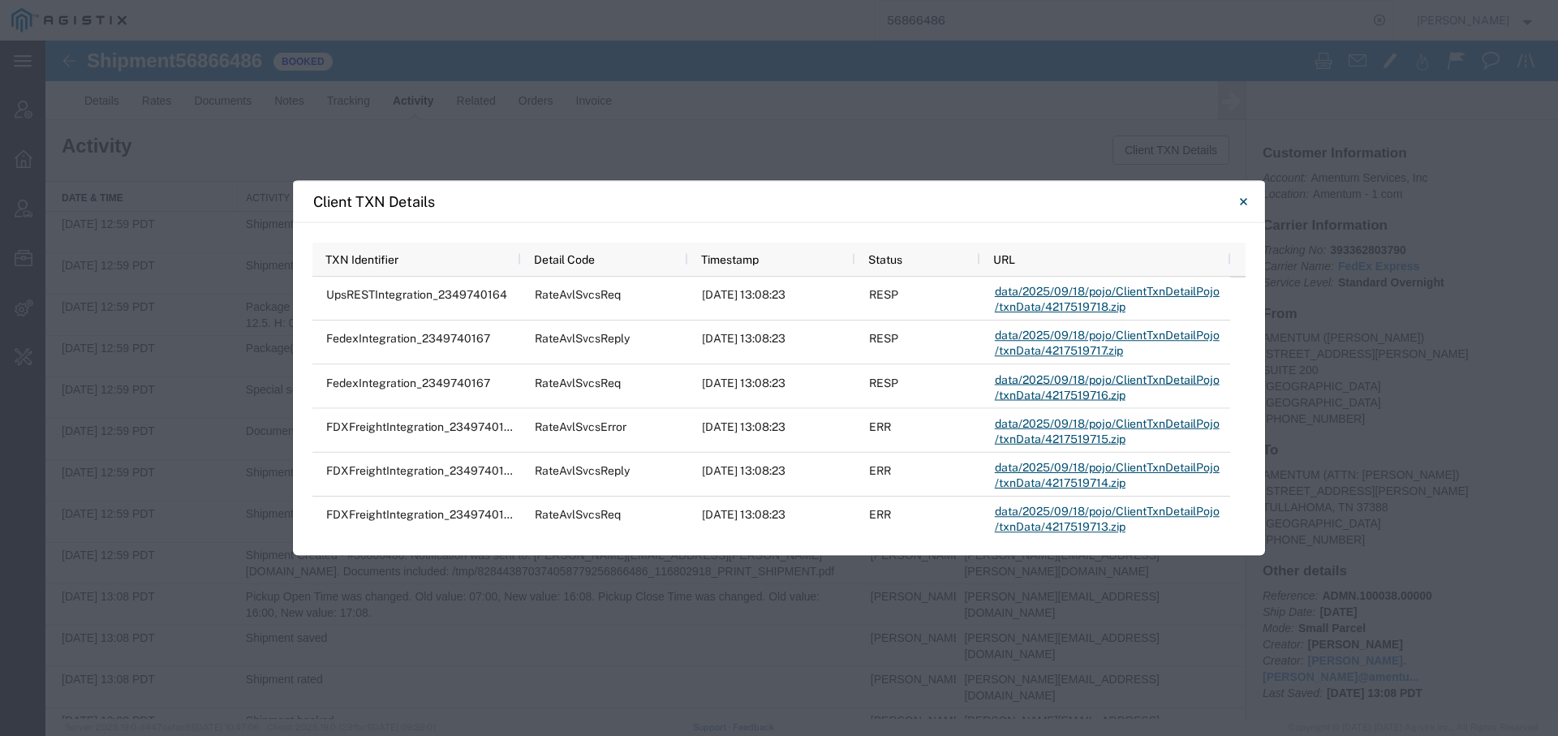
scroll to position [519, 0]
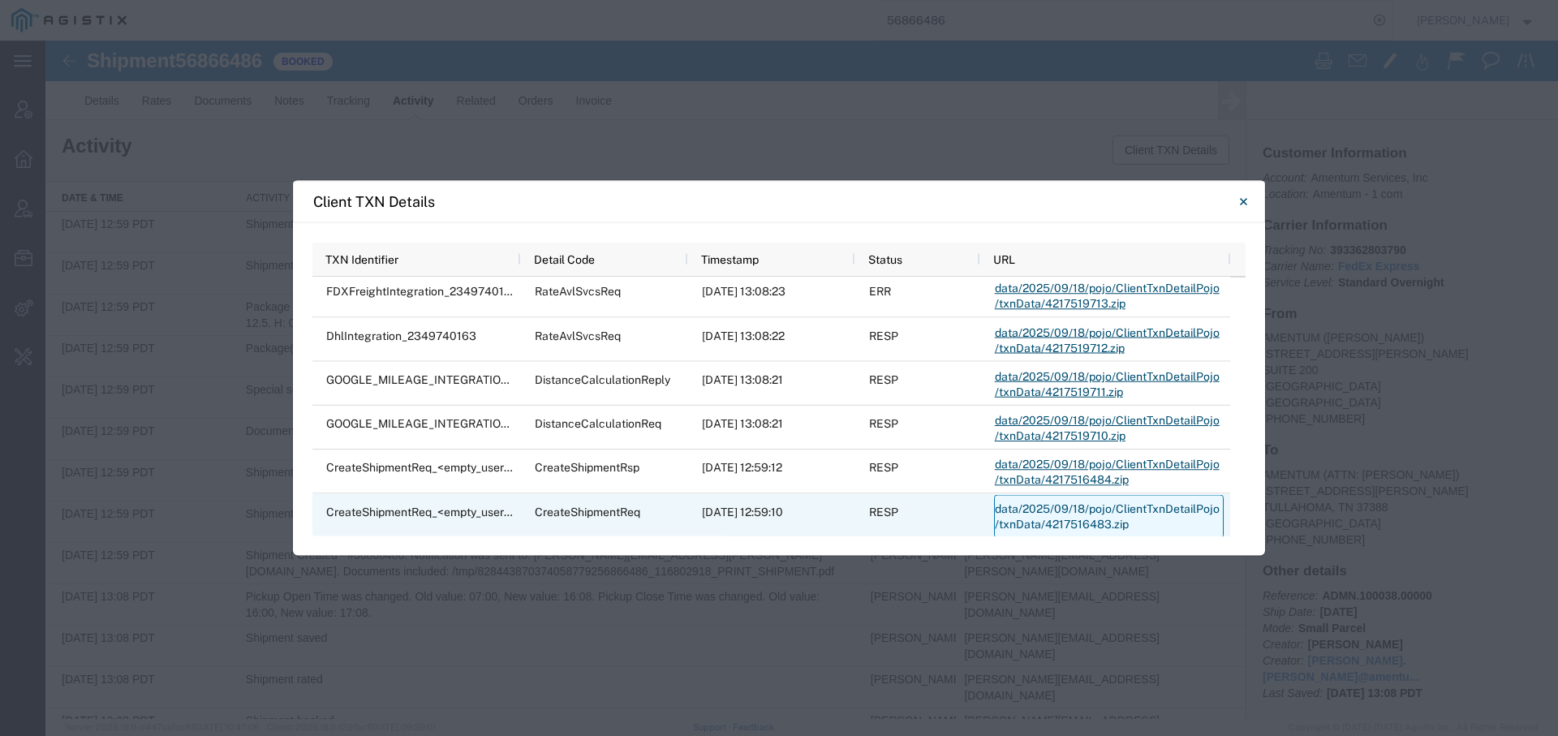
click at [1054, 517] on link "data/2025/09/18/pojo/ClientTxnDetailPojo/txnData/4217516483.zip" at bounding box center [1109, 516] width 230 height 44
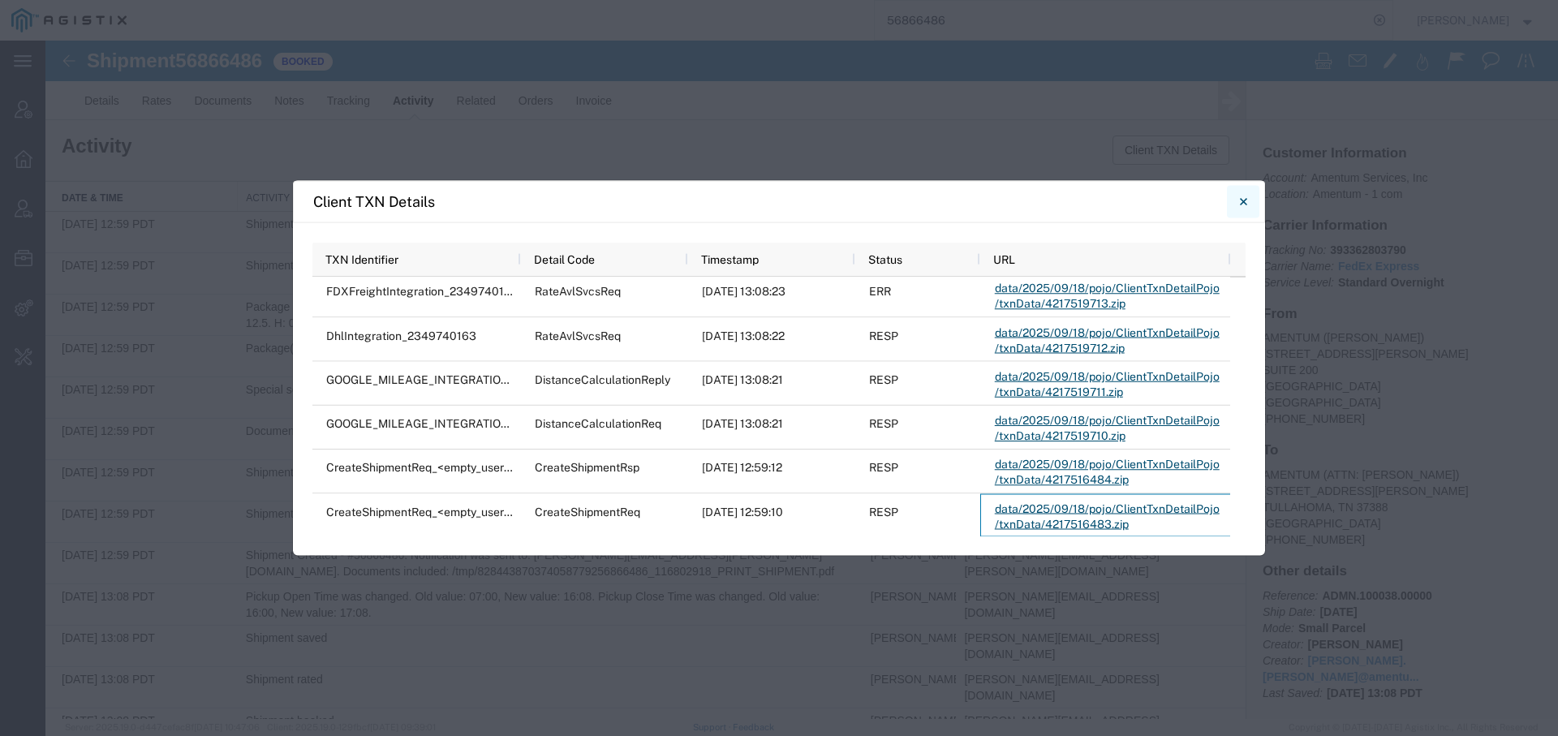
click at [1240, 199] on icon "Close" at bounding box center [1243, 200] width 7 height 19
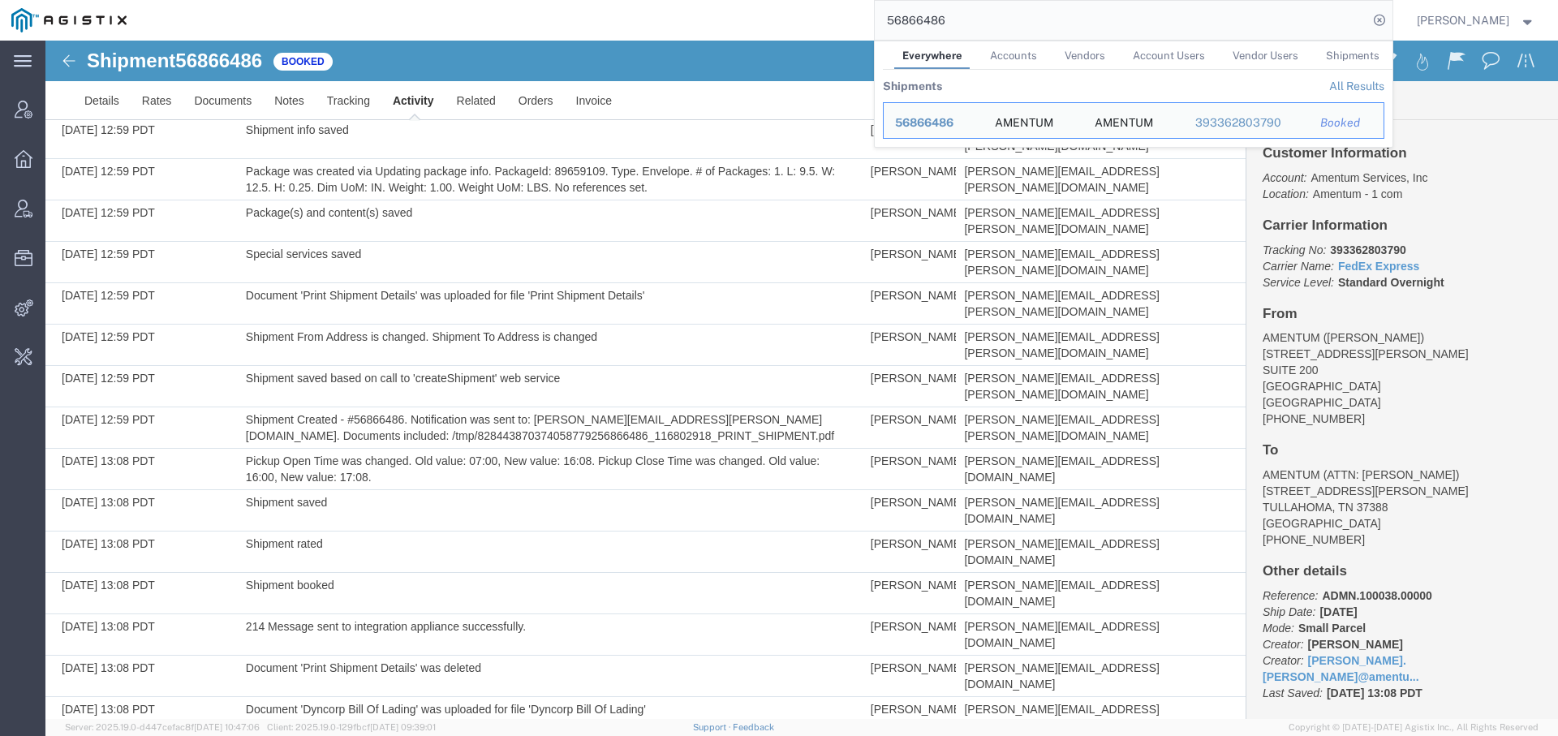
drag, startPoint x: 911, startPoint y: 21, endPoint x: 1013, endPoint y: 24, distance: 102.2
click at [1013, 24] on input "56866486" at bounding box center [1121, 20] width 493 height 39
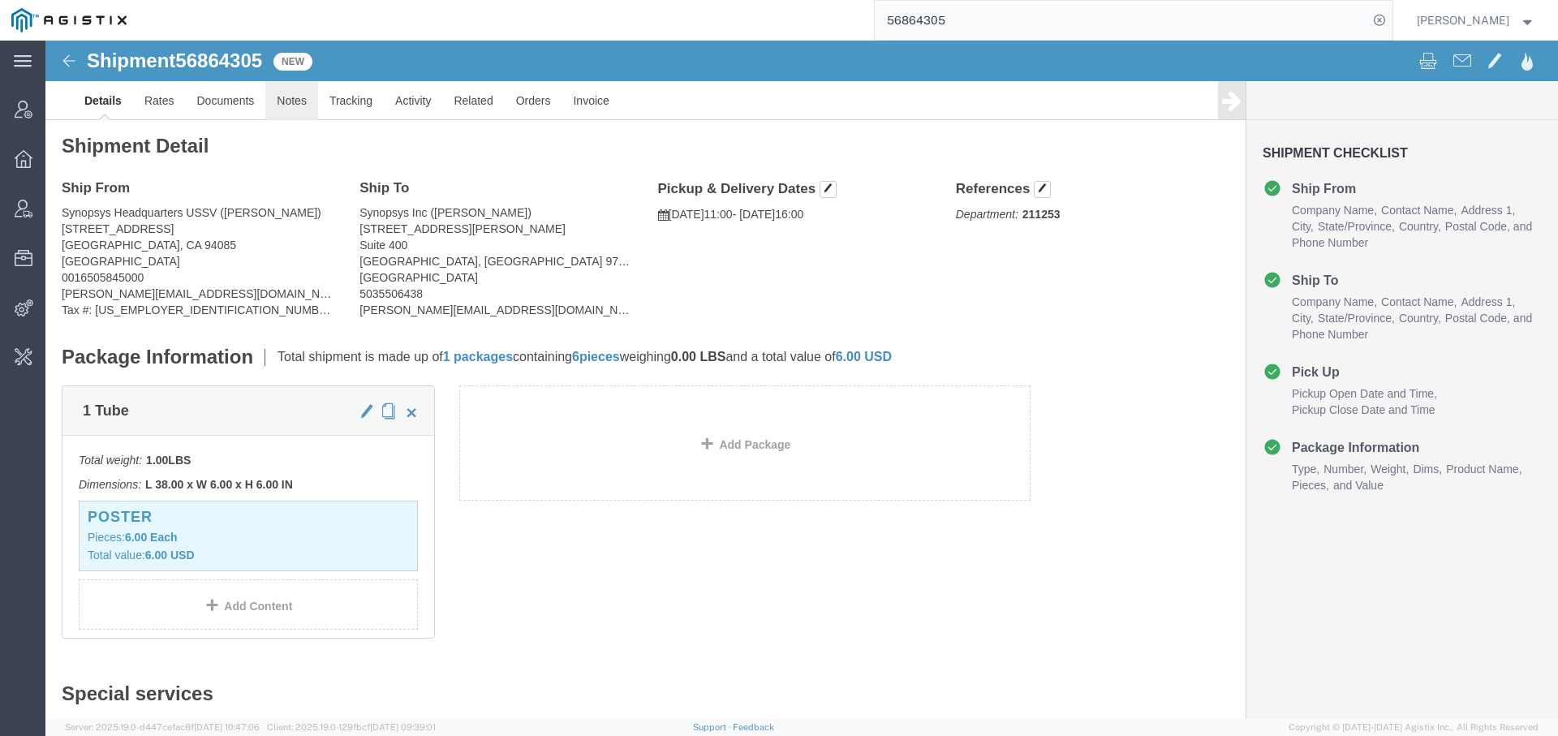
click link "Notes"
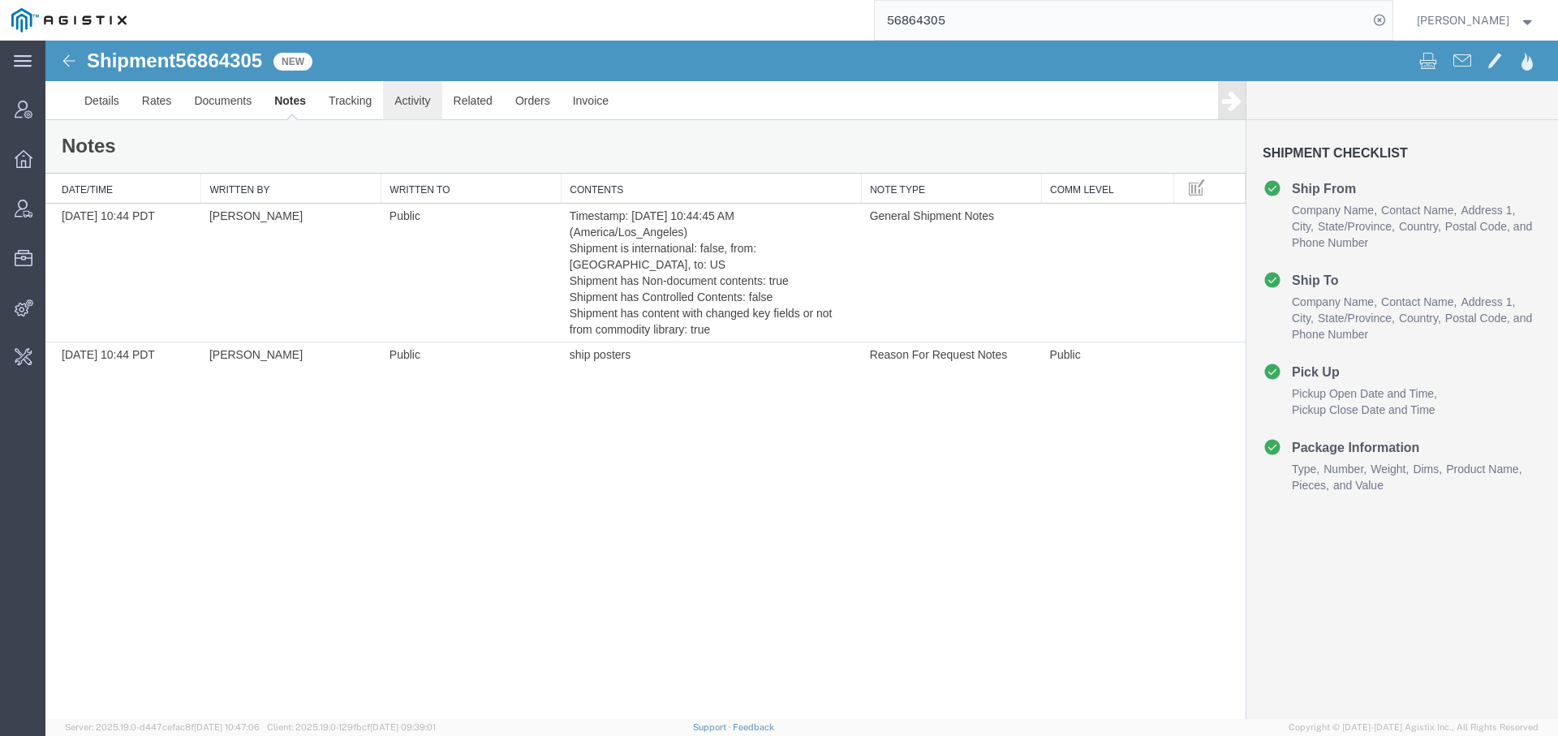
click at [407, 113] on link "Activity" at bounding box center [412, 100] width 58 height 39
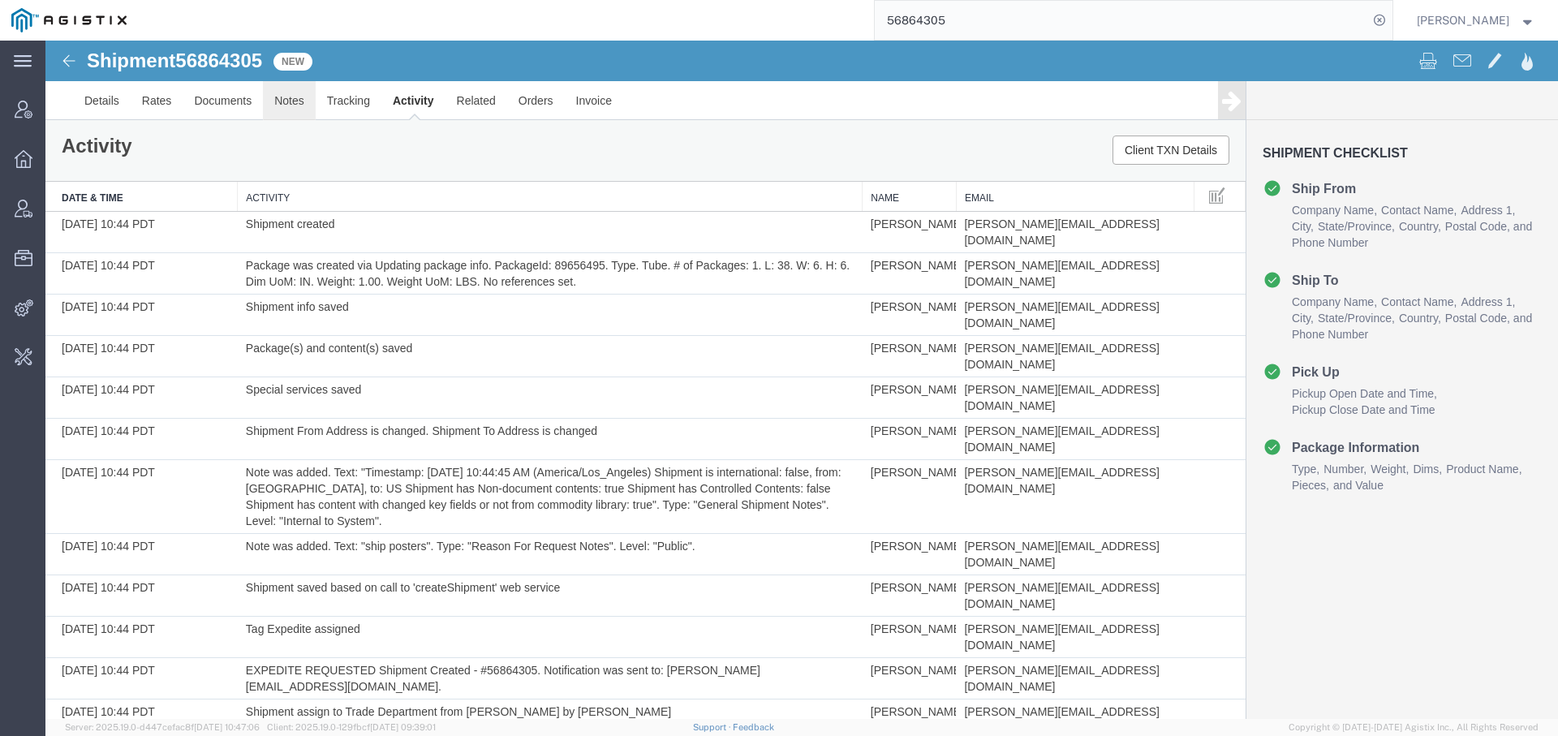
click at [286, 110] on link "Notes" at bounding box center [289, 100] width 53 height 39
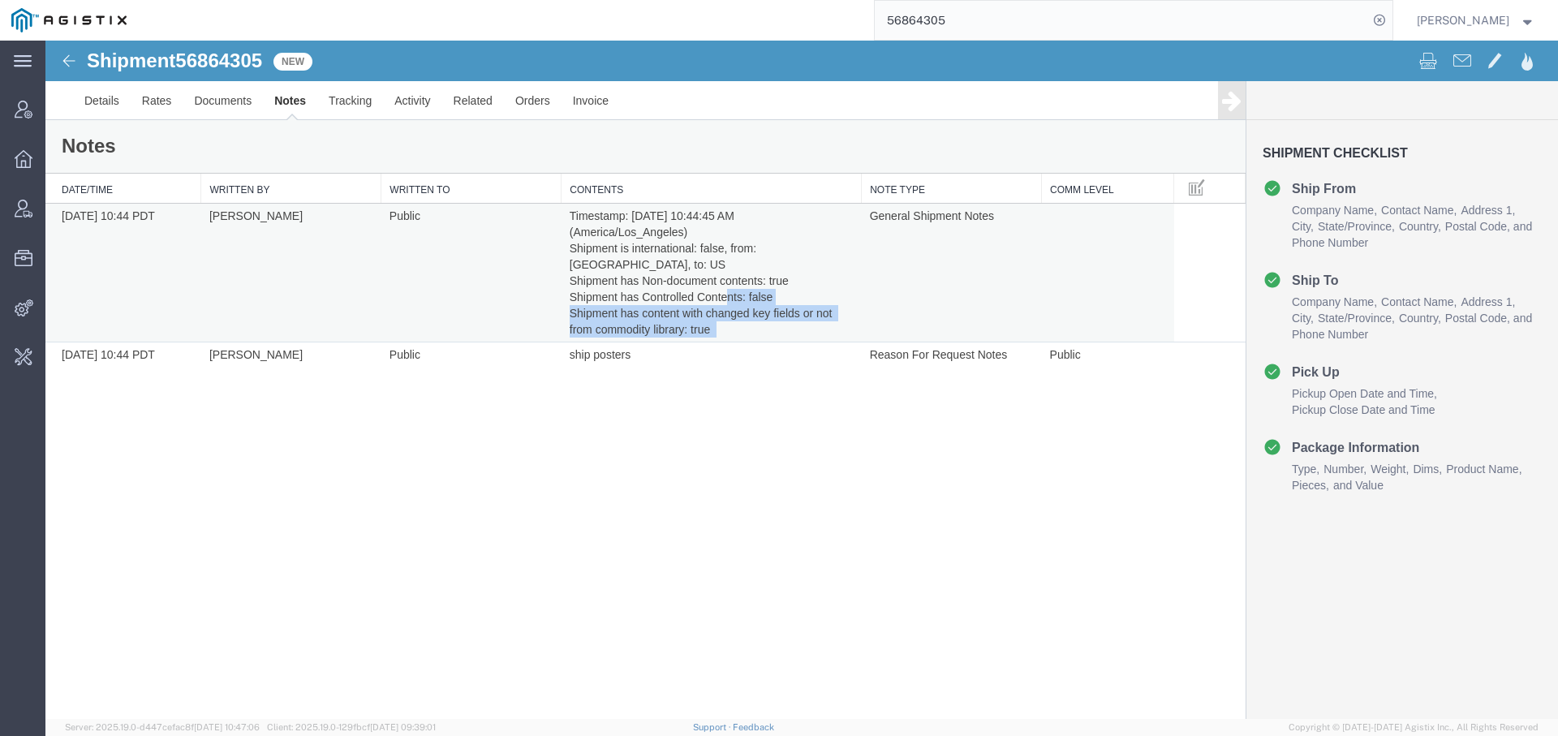
drag, startPoint x: 720, startPoint y: 311, endPoint x: 570, endPoint y: 298, distance: 151.5
click at [570, 298] on td "Timestamp: [DATE] 10:44:45 AM (America/Los_Angeles) Shipment is international: …" at bounding box center [711, 273] width 300 height 139
copy td "Shipment has content with changed key fields or not from commodity library: true"
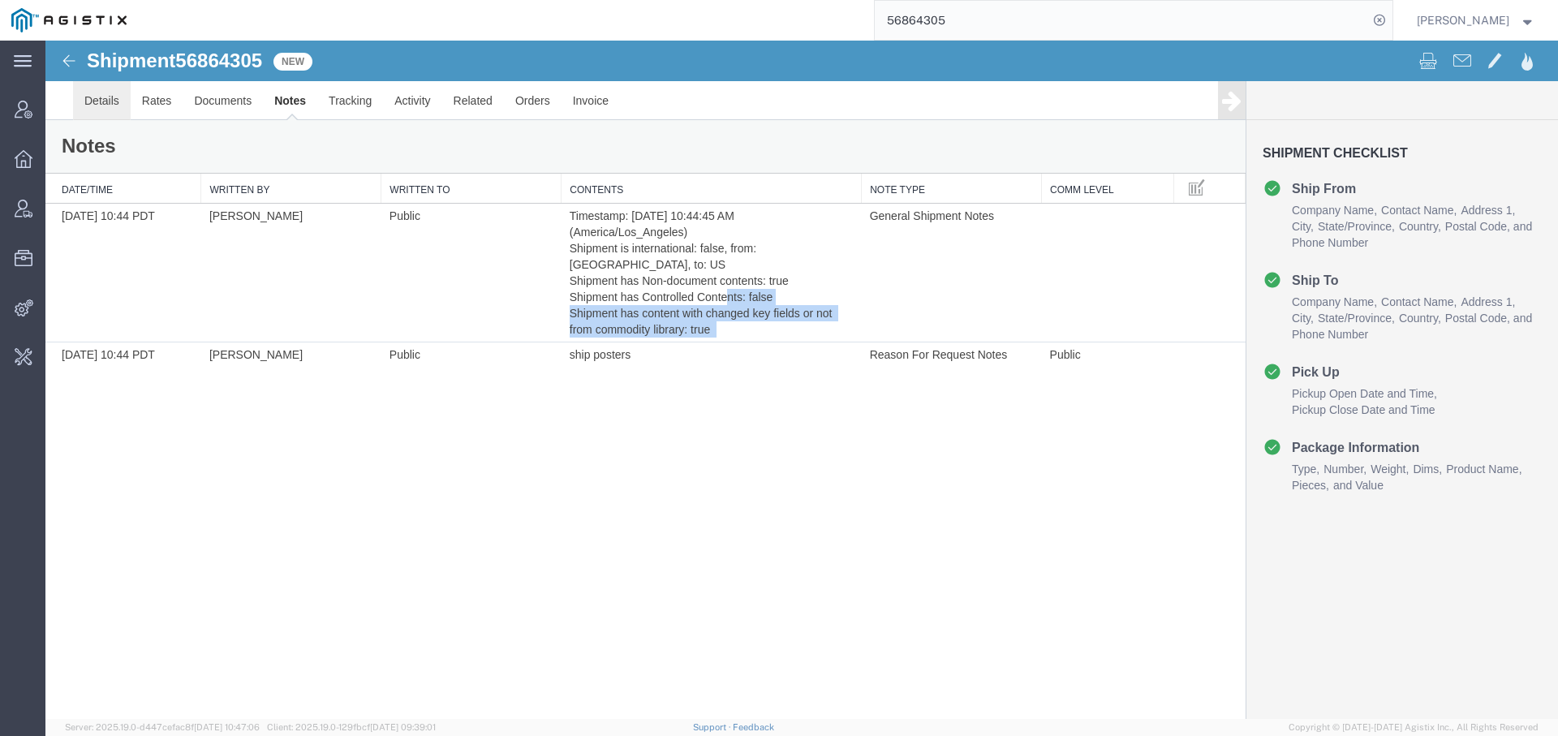
click at [109, 106] on link "Details" at bounding box center [102, 100] width 58 height 39
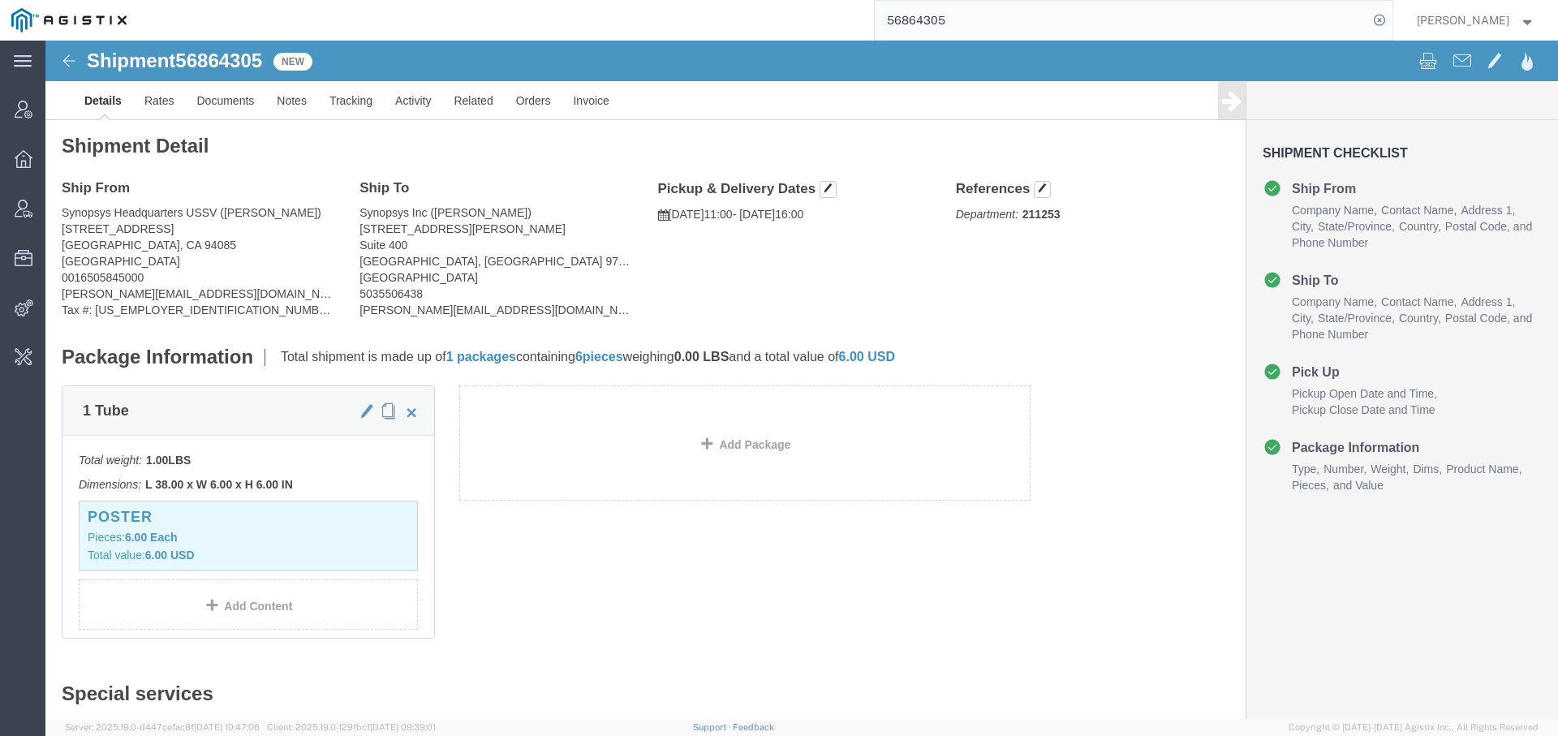
click span "56864305"
copy span "56864305"
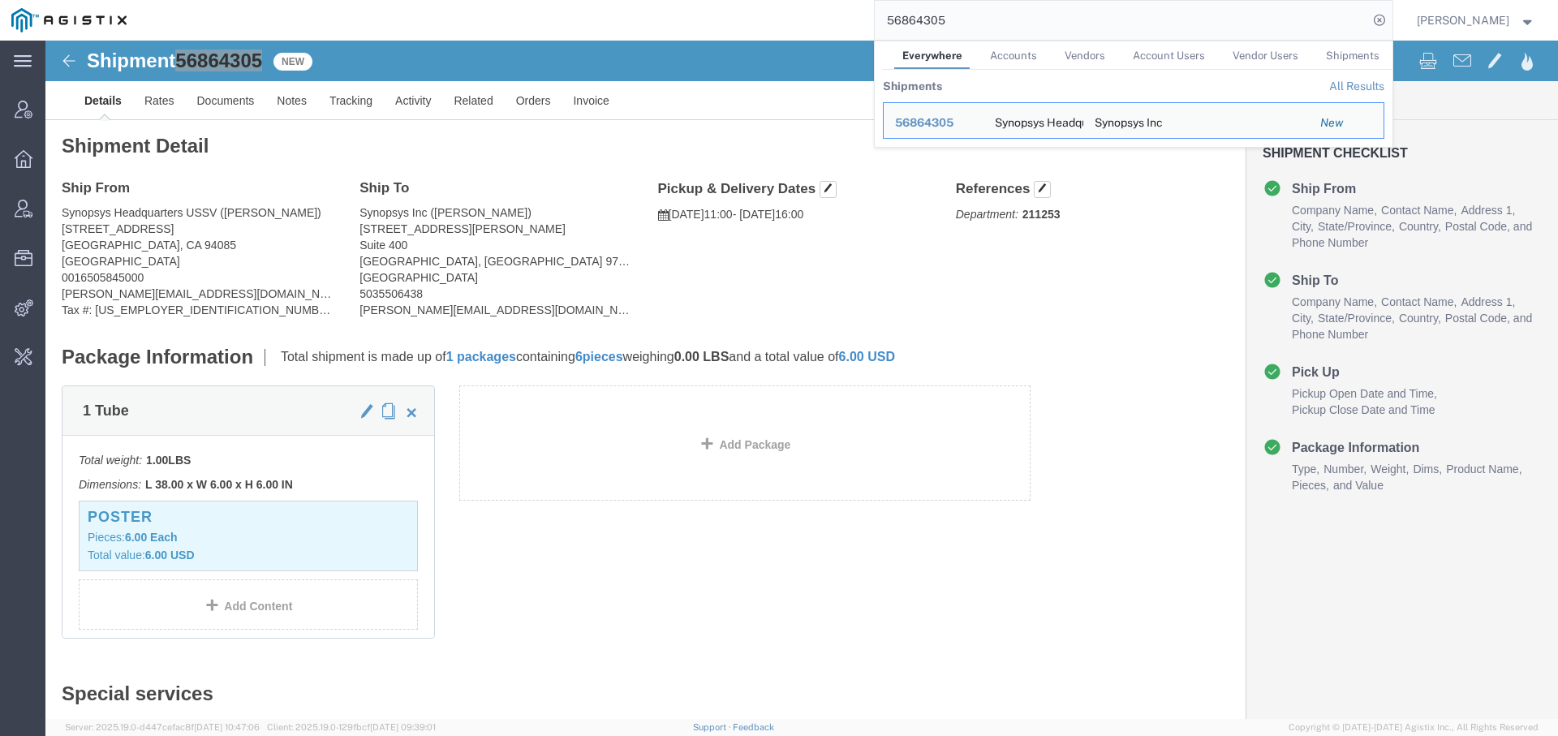
drag, startPoint x: 923, startPoint y: 21, endPoint x: 1072, endPoint y: 24, distance: 149.3
click at [1072, 24] on input "56864305" at bounding box center [1121, 20] width 493 height 39
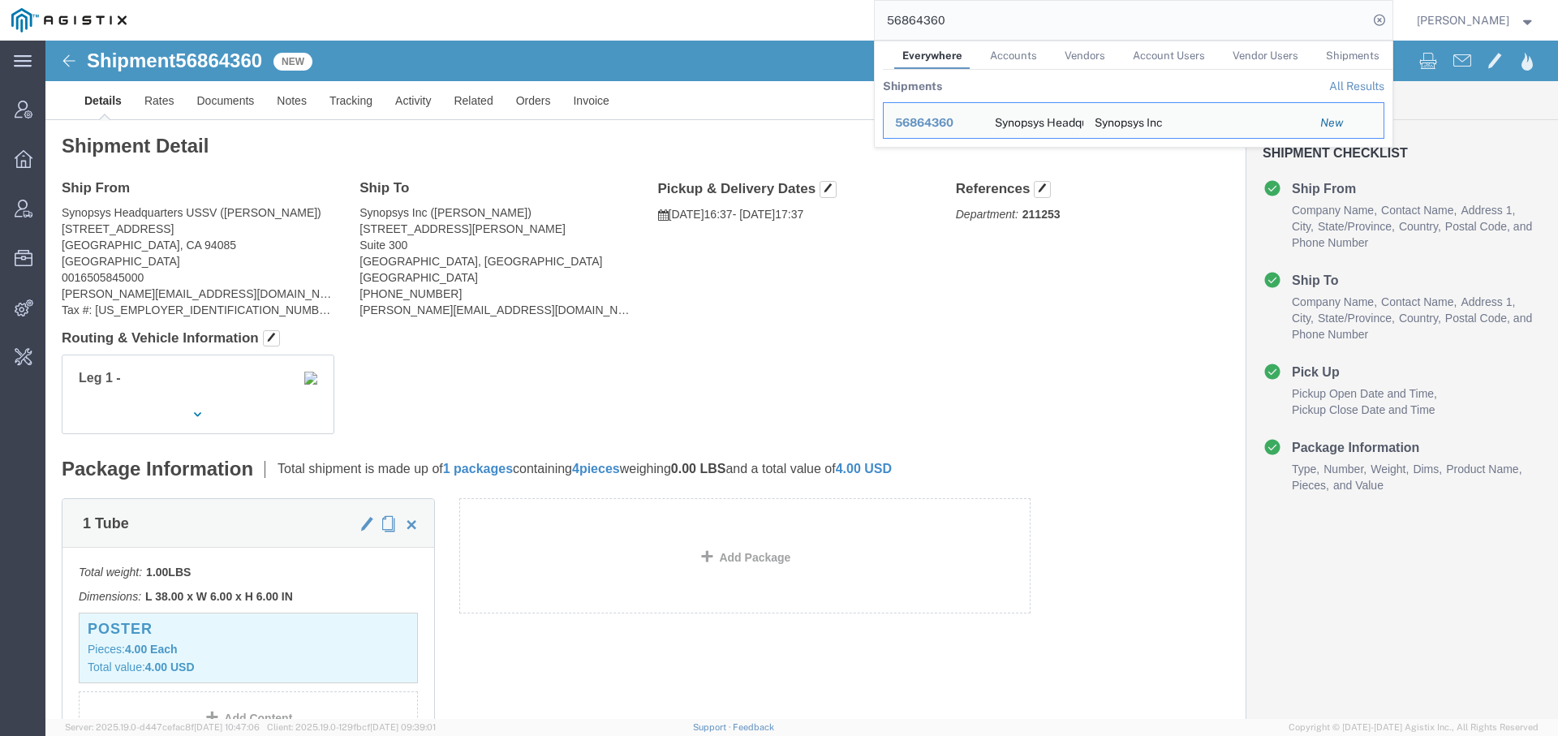
click at [904, 22] on input "56864360" at bounding box center [1121, 20] width 493 height 39
click link "Notes"
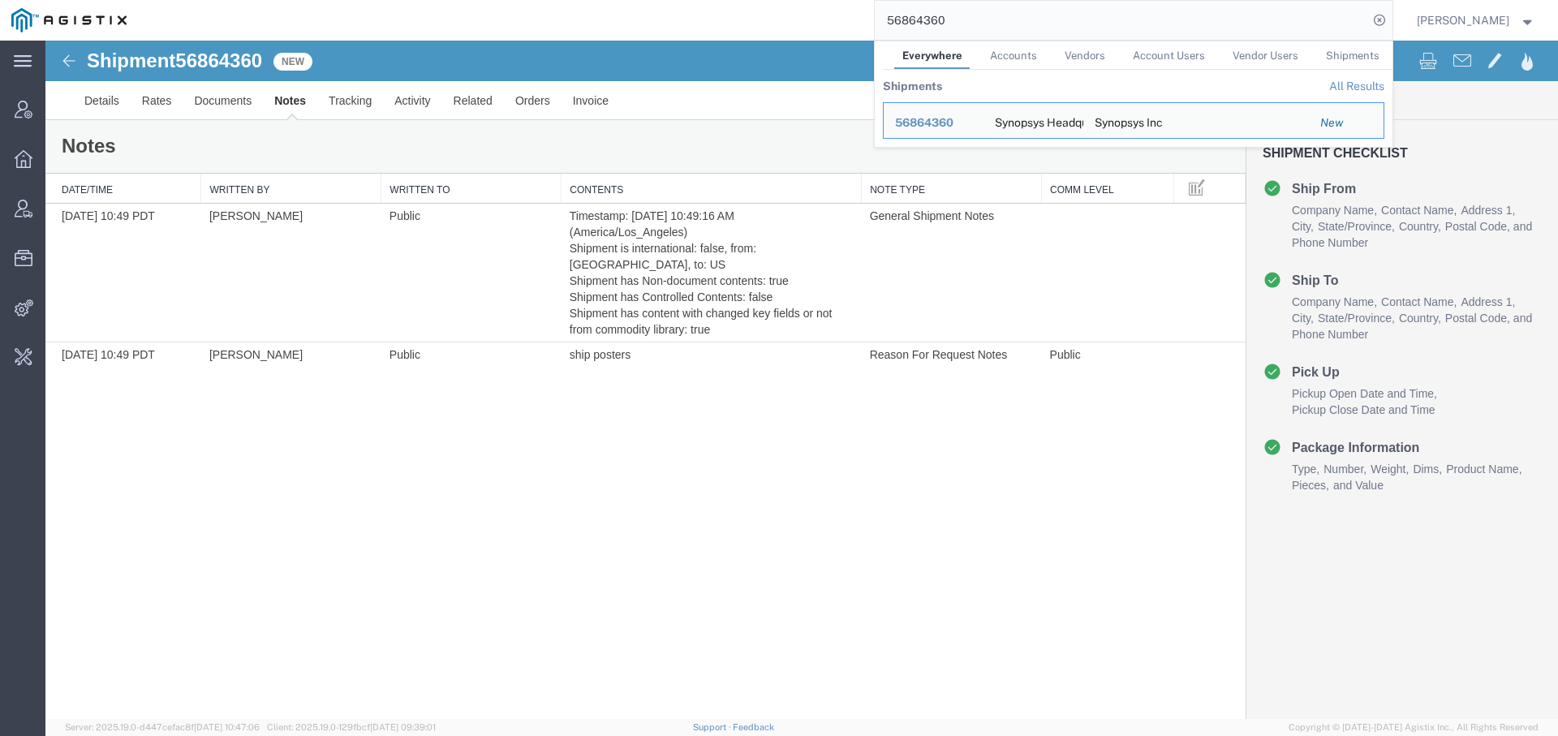
drag, startPoint x: 912, startPoint y: 19, endPoint x: 1045, endPoint y: 45, distance: 135.4
click at [1045, 41] on form "56864360 Everywhere Accounts Vendors Account Users Vendor Users Shipments Shipm…" at bounding box center [1133, 20] width 519 height 41
click at [973, 30] on input "56864360" at bounding box center [1121, 20] width 493 height 39
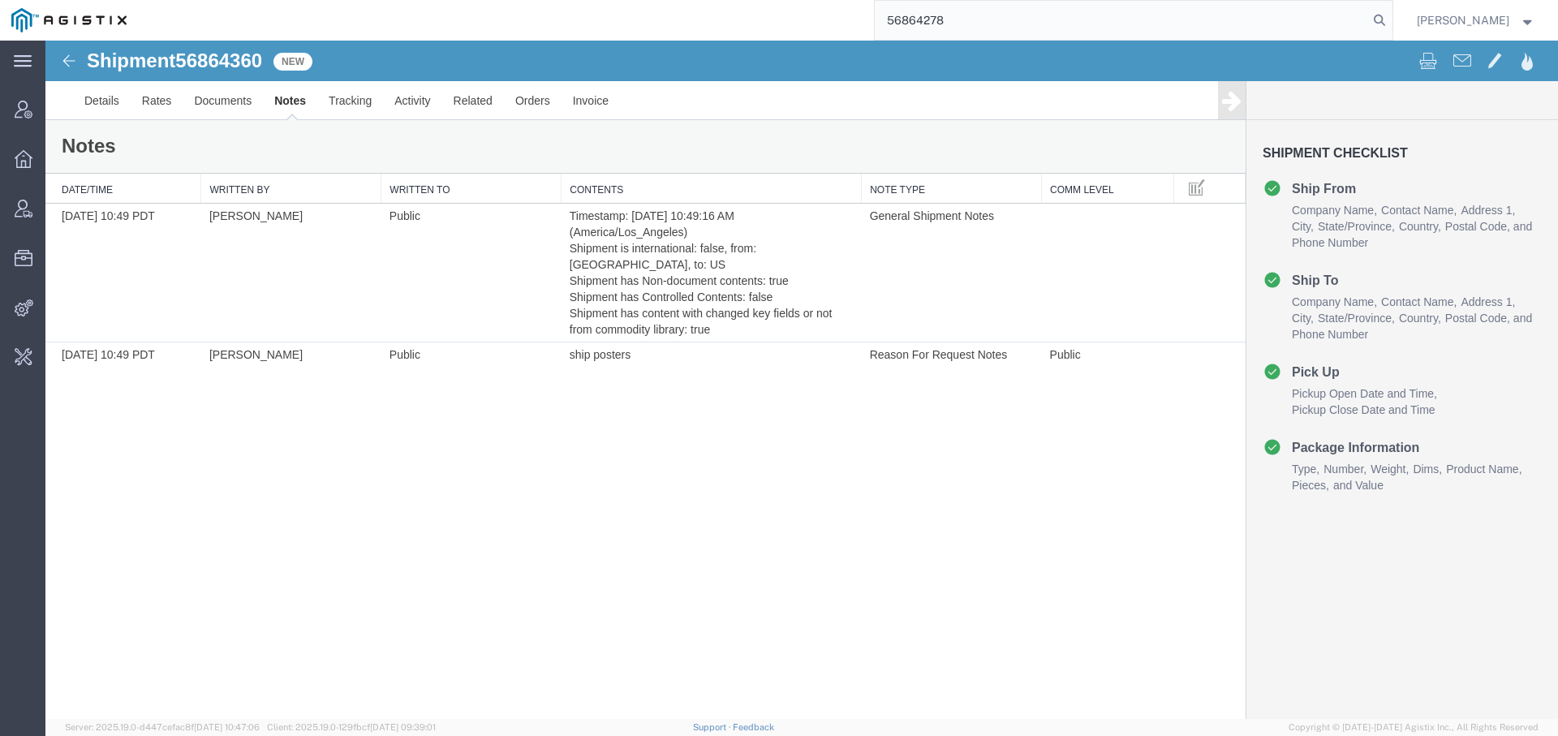
type input "56864278"
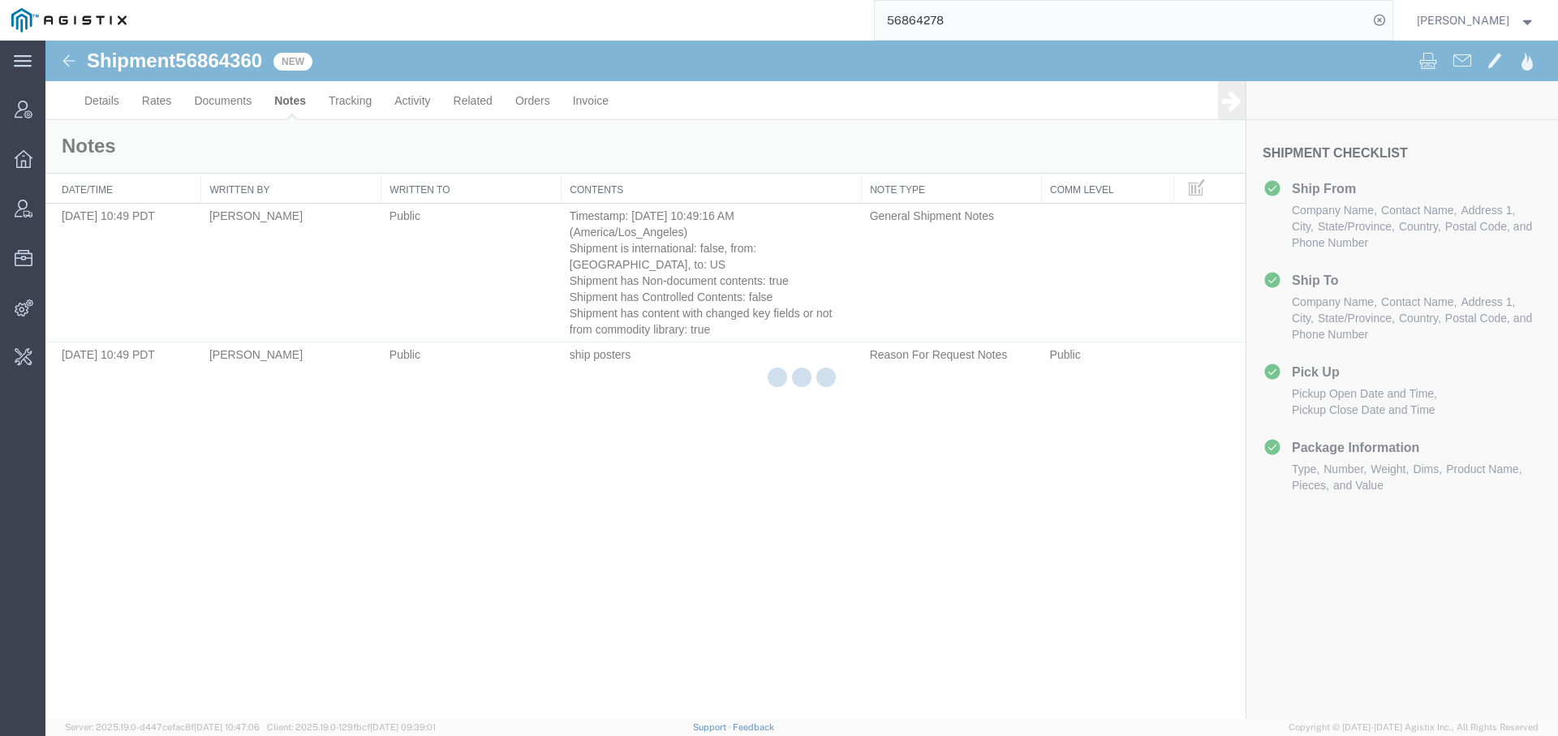
click at [913, 17] on input "56864278" at bounding box center [1121, 20] width 493 height 39
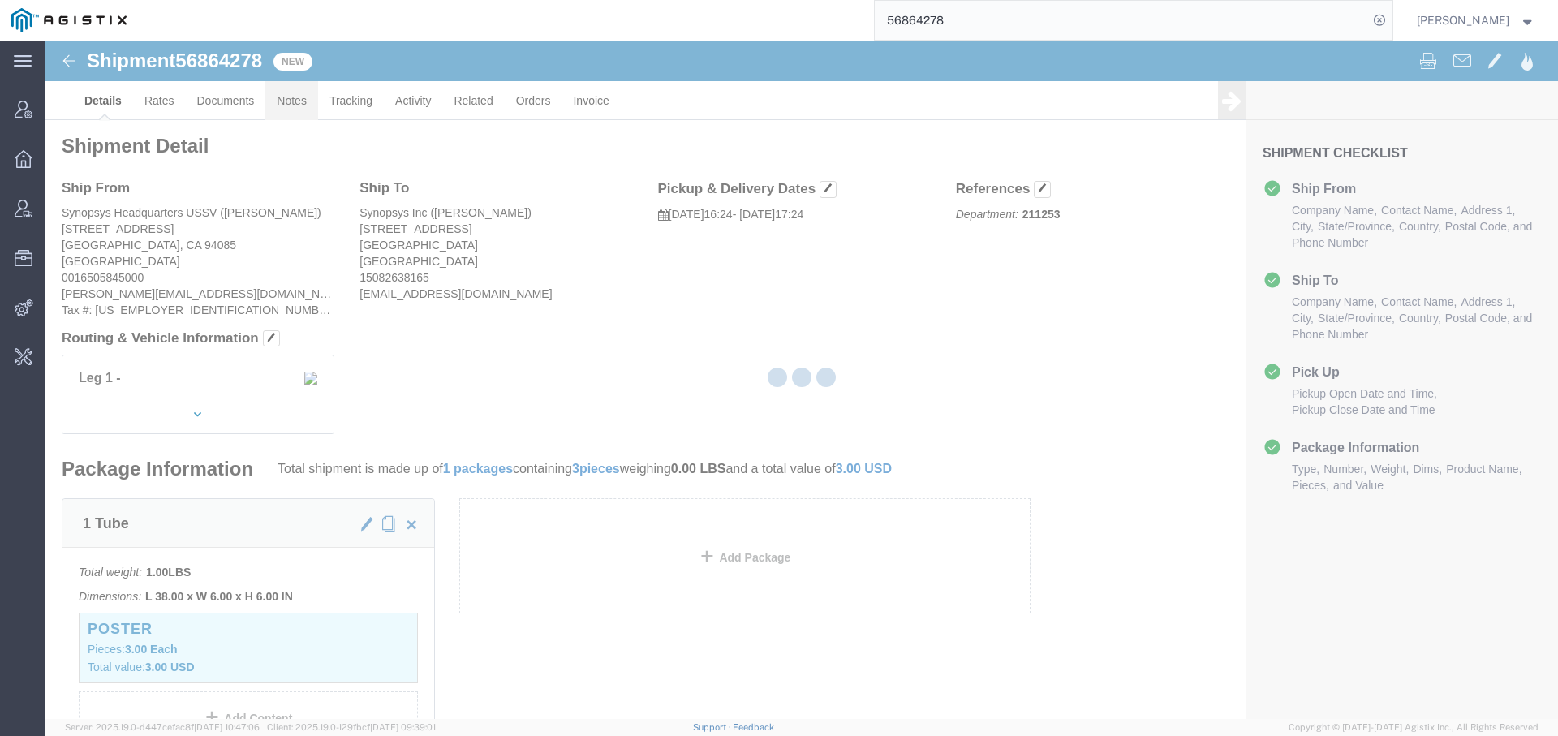
click link "Notes"
